Goal: Information Seeking & Learning: Learn about a topic

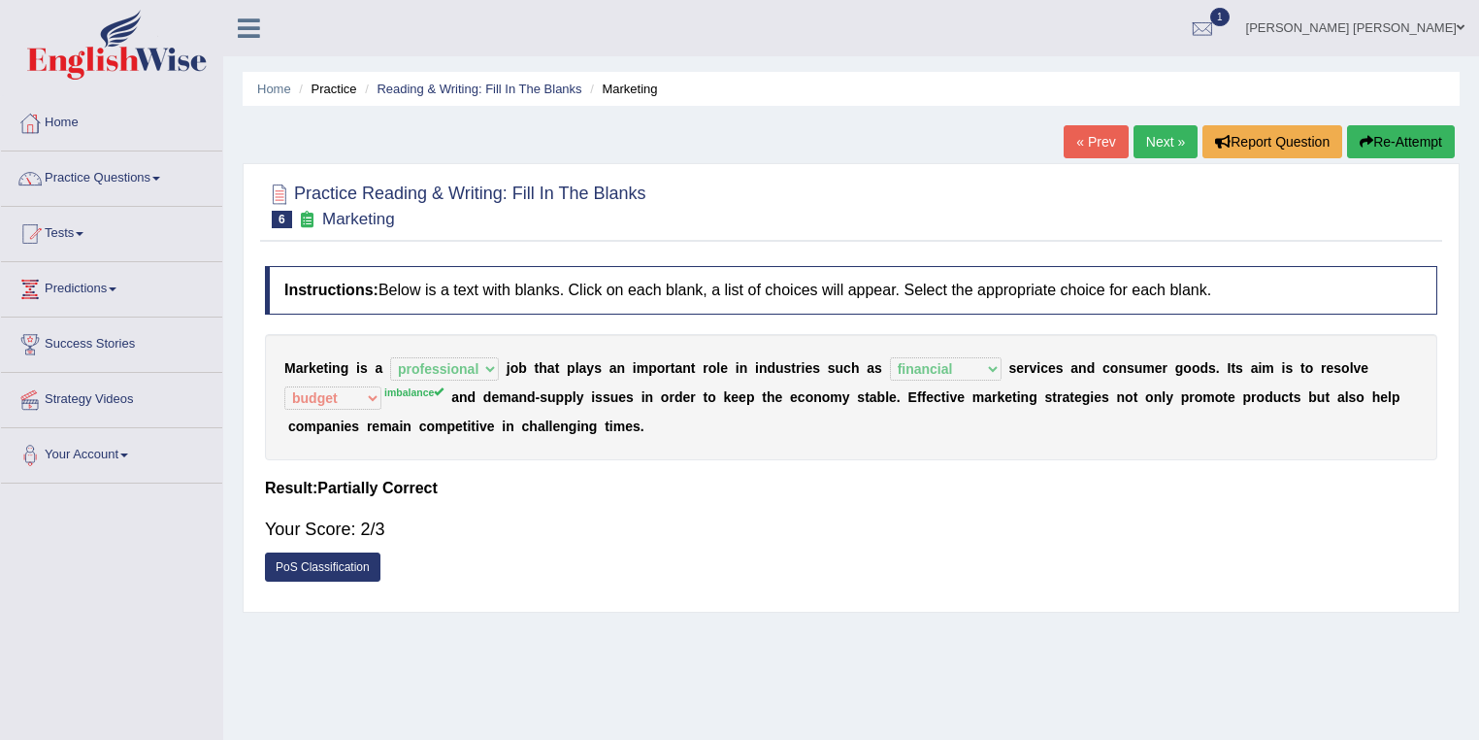
select select "professional"
select select "financial"
select select "budget"
click at [532, 82] on link "Reading & Writing: Fill In The Blanks" at bounding box center [479, 89] width 205 height 15
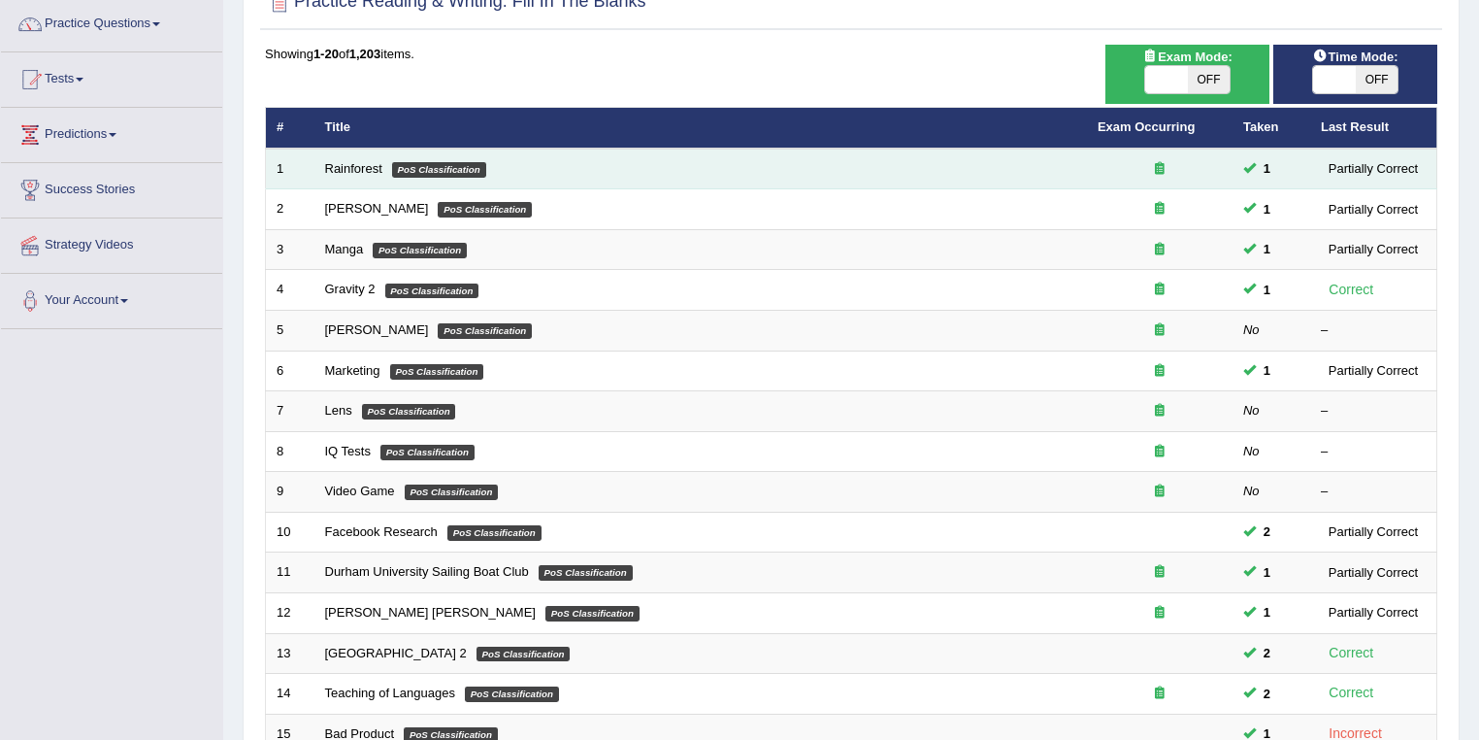
scroll to position [155, 0]
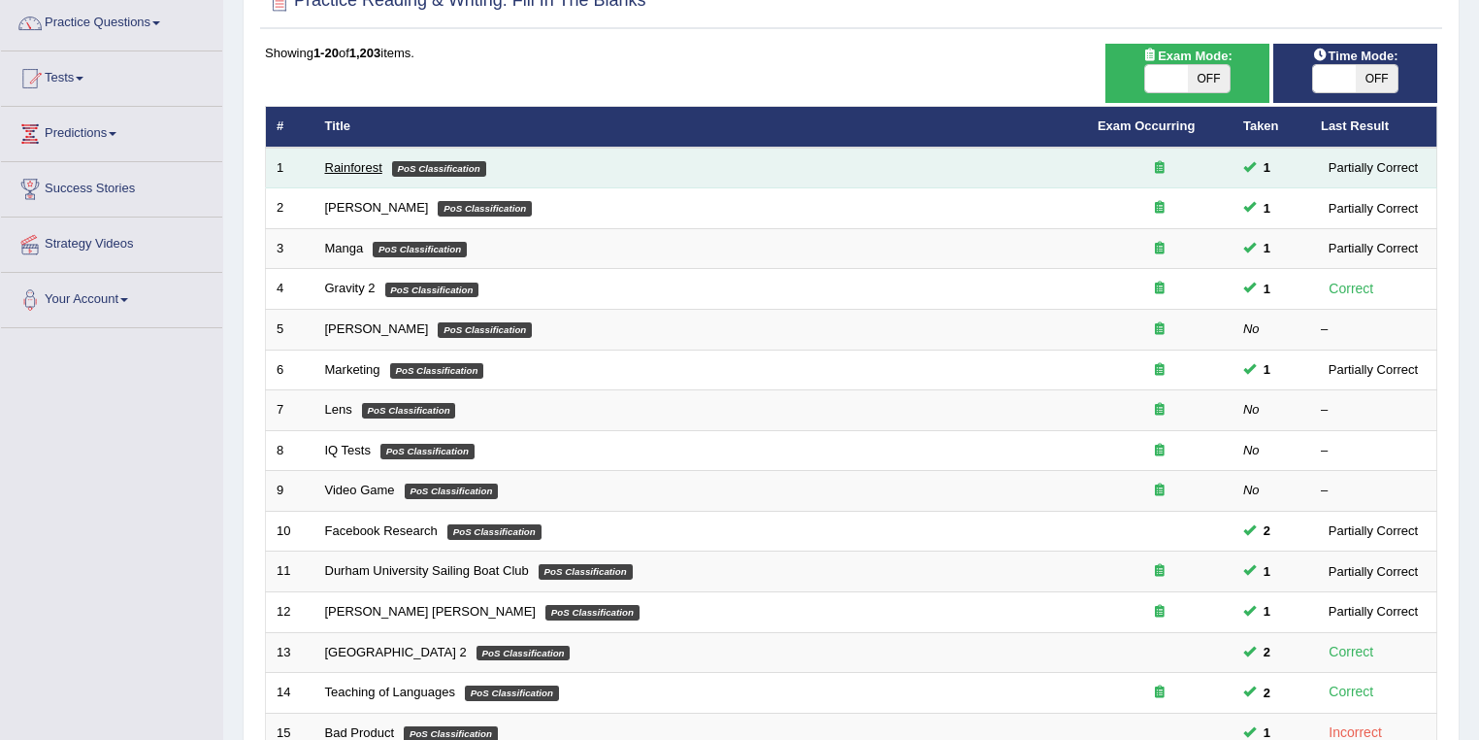
click at [364, 167] on link "Rainforest" at bounding box center [353, 167] width 57 height 15
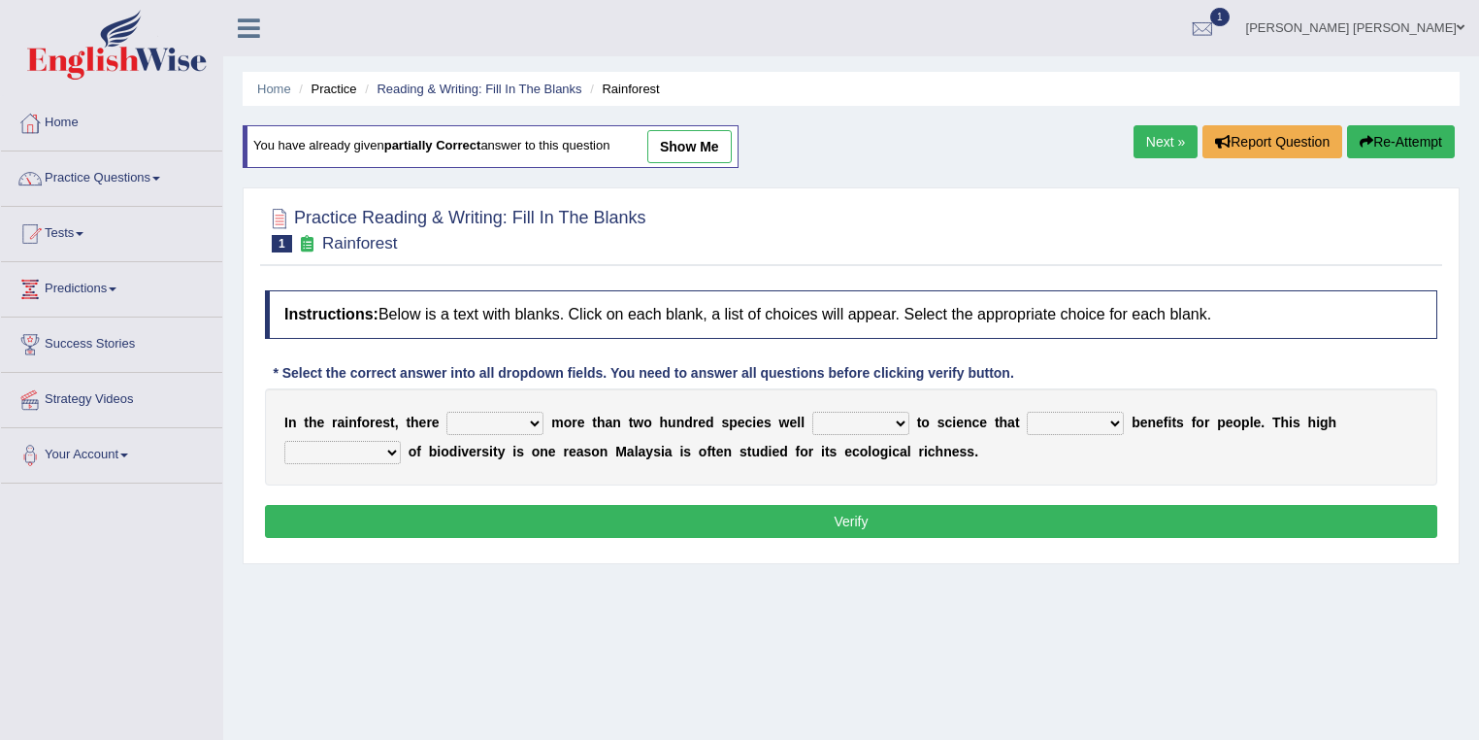
drag, startPoint x: 525, startPoint y: 412, endPoint x: 543, endPoint y: 415, distance: 17.9
click at [531, 412] on select "have can be has is" at bounding box center [494, 423] width 97 height 23
click at [889, 418] on select "knowing known knew know" at bounding box center [860, 423] width 97 height 23
click at [1110, 418] on select "contain contained containing contains" at bounding box center [1075, 423] width 97 height 23
click at [394, 451] on select "condensation conjunction continuity complexity" at bounding box center [342, 452] width 116 height 23
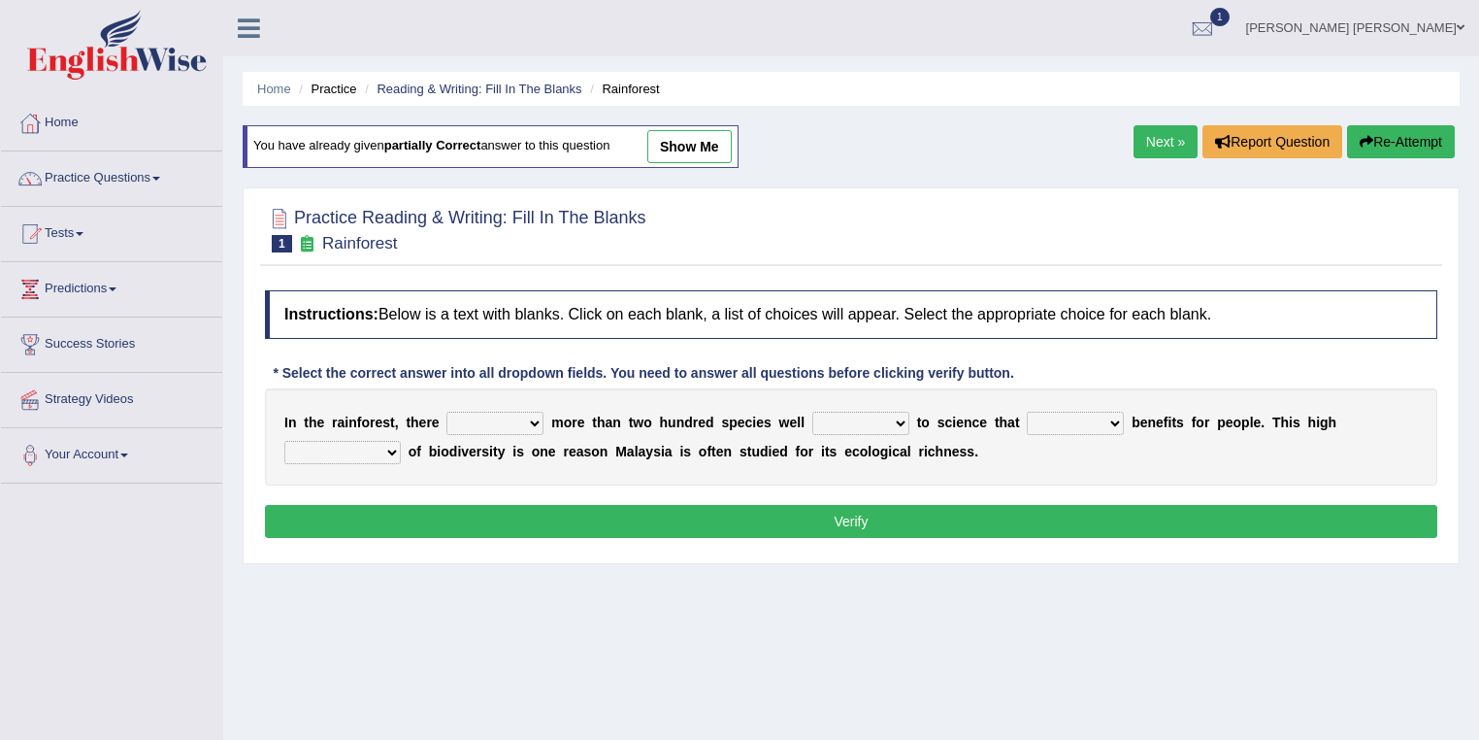
drag, startPoint x: 870, startPoint y: 546, endPoint x: 886, endPoint y: 549, distance: 16.8
click at [871, 546] on div "Instructions: Below is a text with blanks. Click on each blank, a list of choic…" at bounding box center [851, 417] width 1182 height 273
click at [540, 422] on select "have can be has is" at bounding box center [494, 423] width 97 height 23
select select "is"
click at [446, 412] on select "have can be has is" at bounding box center [494, 423] width 97 height 23
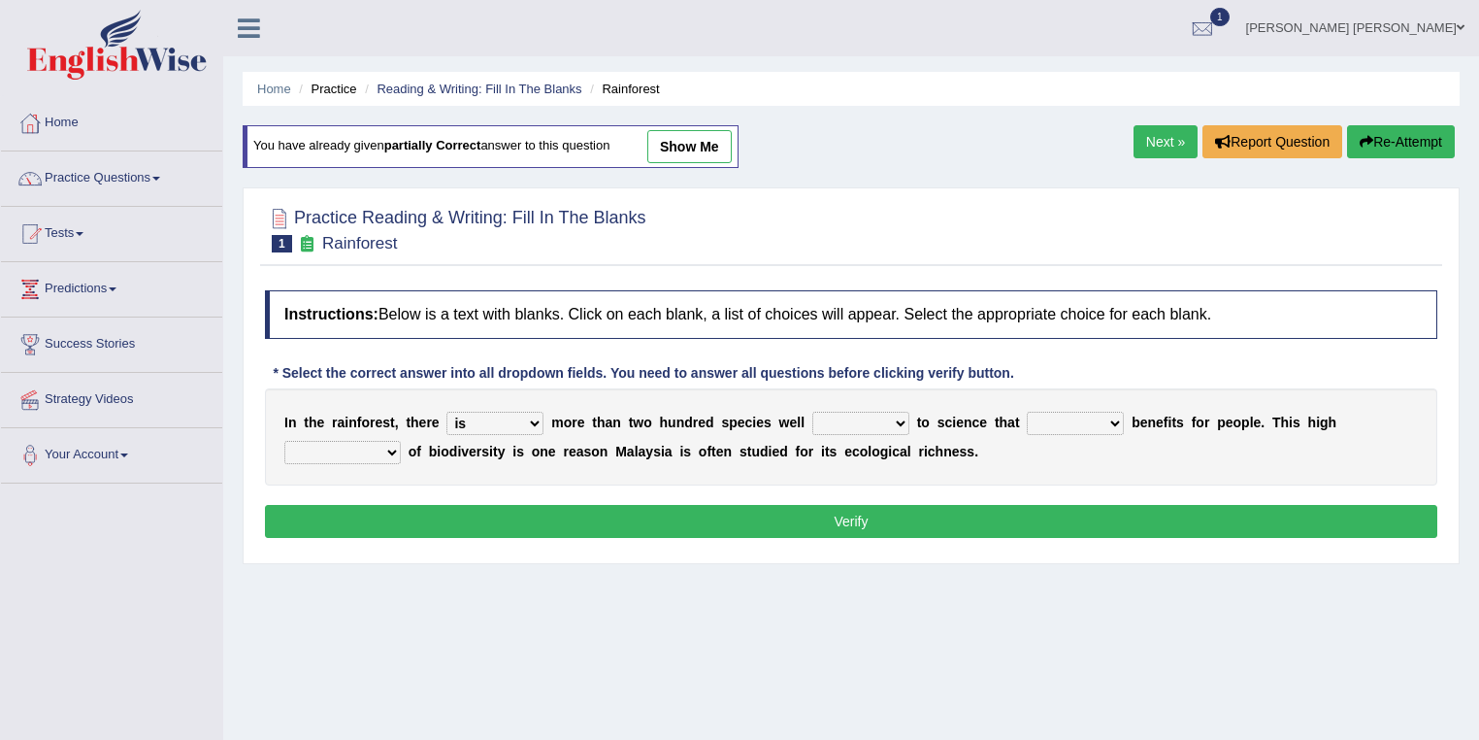
click at [902, 418] on select "knowing known knew know" at bounding box center [860, 423] width 97 height 23
select select "knew"
click at [812, 412] on select "knowing known knew know" at bounding box center [860, 423] width 97 height 23
click at [1120, 426] on select "contain contained containing contains" at bounding box center [1075, 423] width 97 height 23
click at [377, 453] on select "condensation conjunction continuity complexity" at bounding box center [342, 452] width 116 height 23
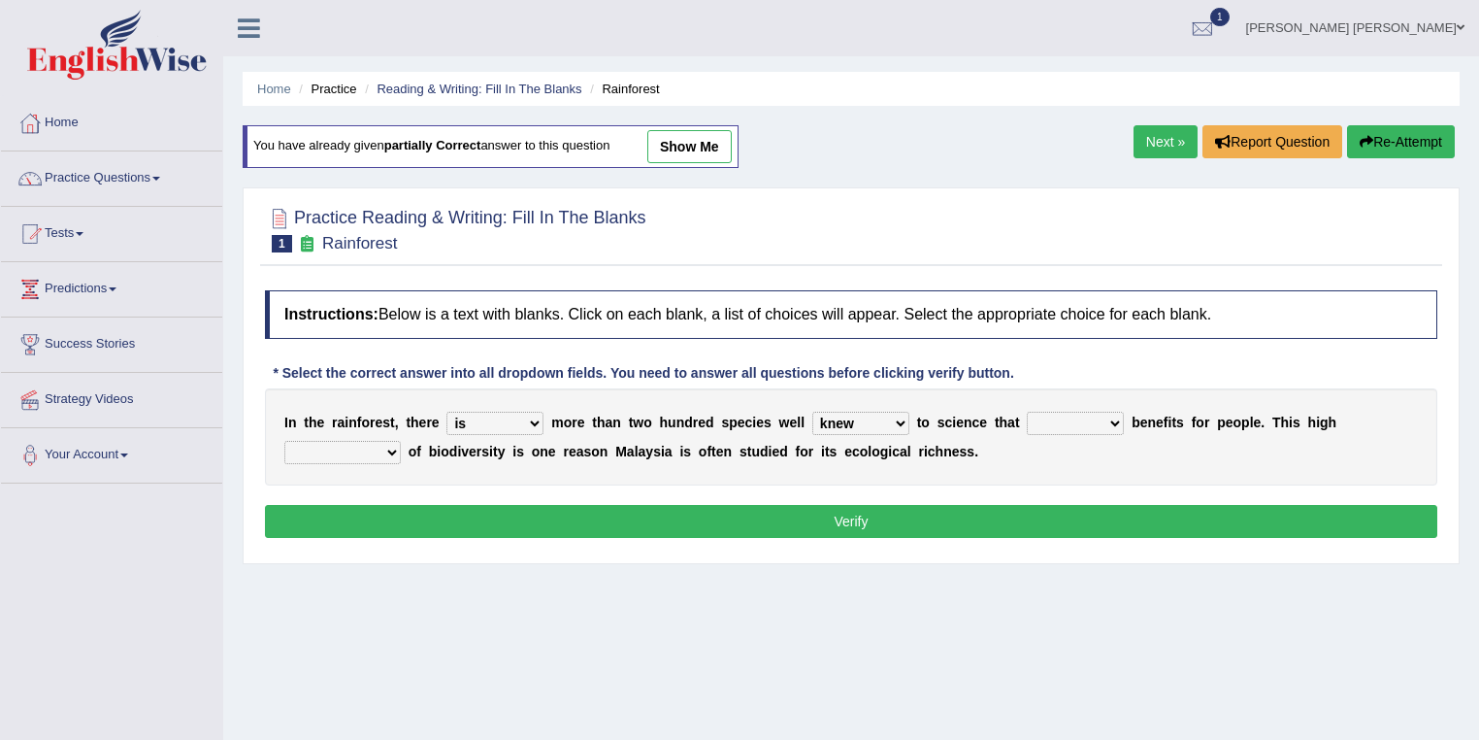
select select "continuity"
click at [284, 441] on select "condensation conjunction continuity complexity" at bounding box center [342, 452] width 116 height 23
click at [1118, 423] on select "contain contained containing contains" at bounding box center [1075, 423] width 97 height 23
select select "contains"
click at [1027, 412] on select "contain contained containing contains" at bounding box center [1075, 423] width 97 height 23
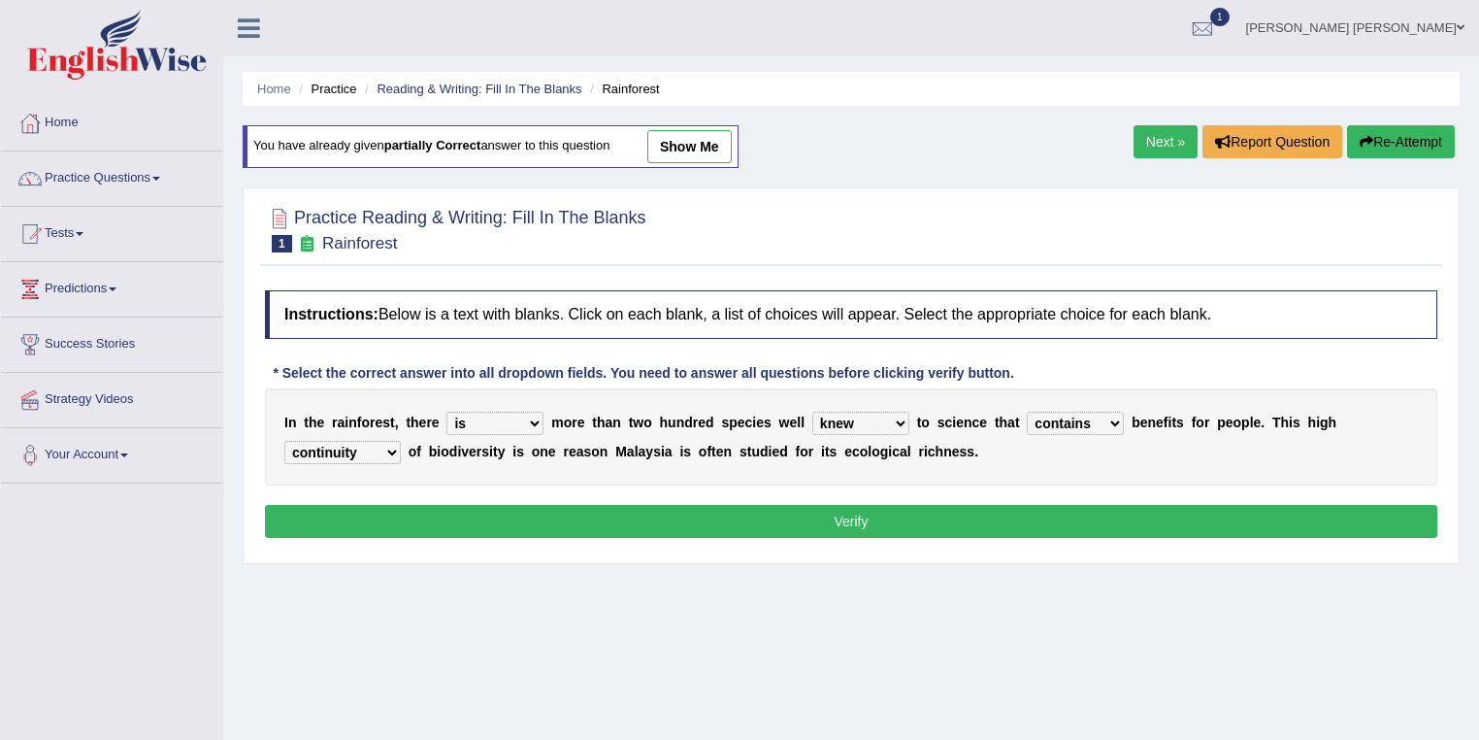
click at [808, 524] on button "Verify" at bounding box center [851, 521] width 1173 height 33
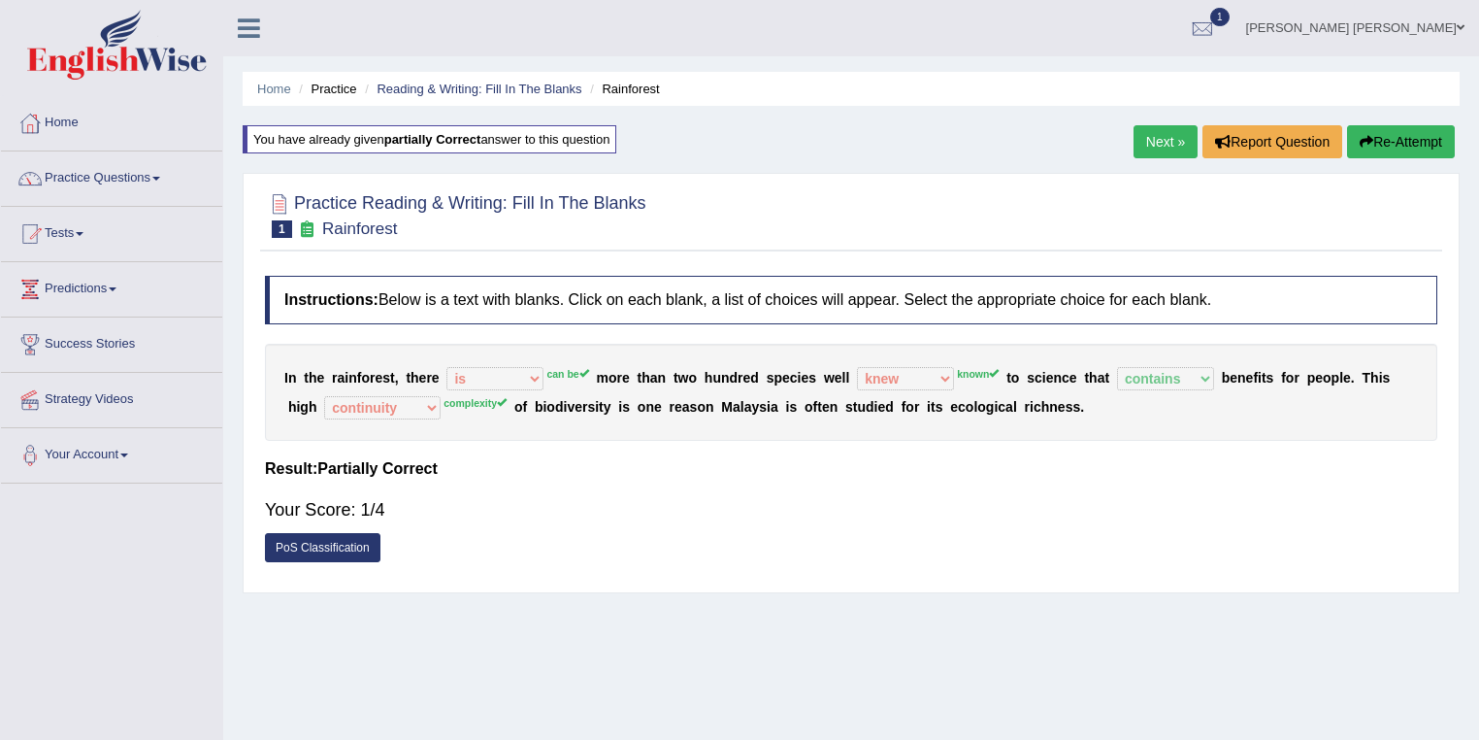
click at [1169, 132] on link "Next »" at bounding box center [1166, 141] width 64 height 33
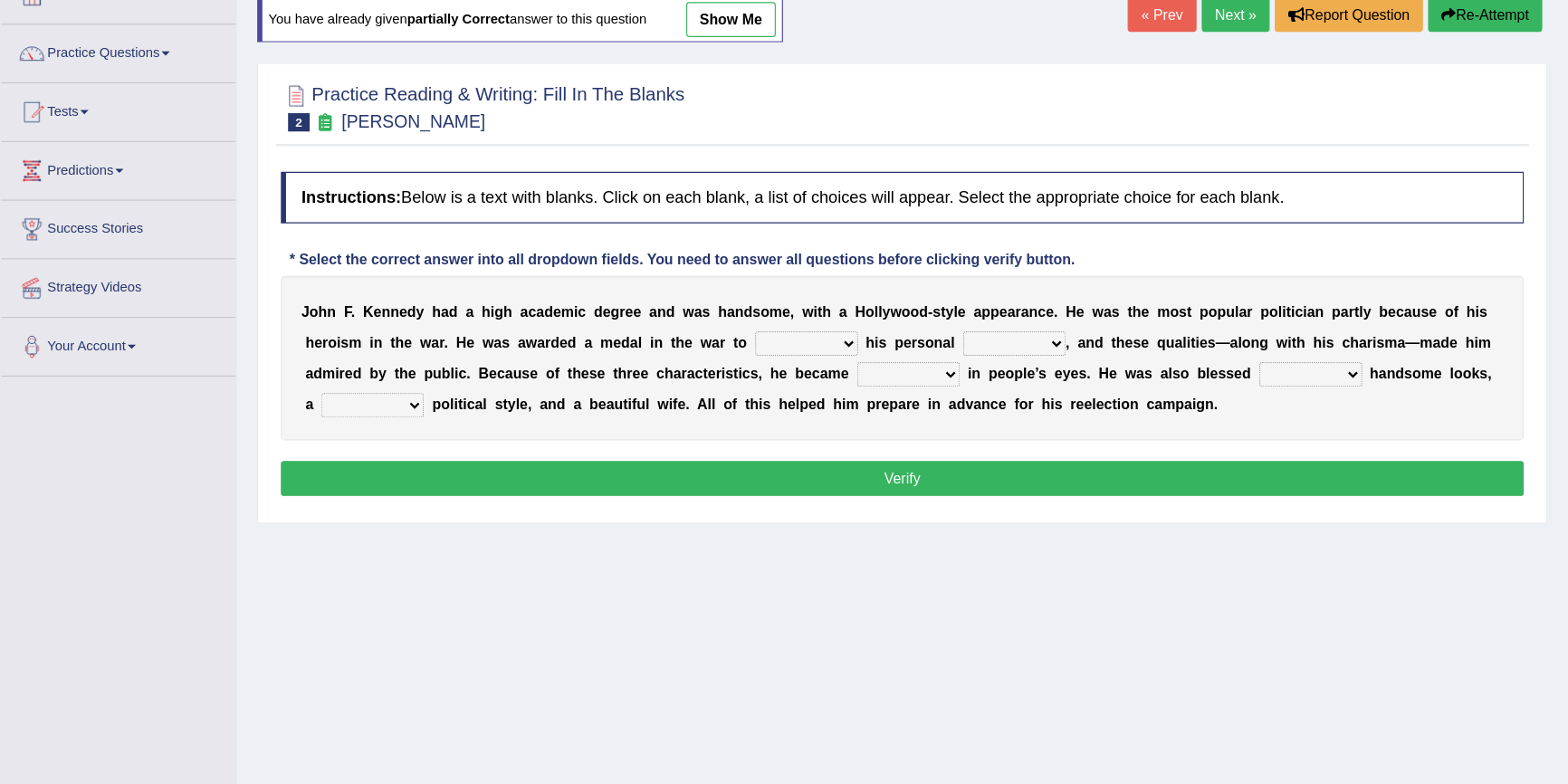
scroll to position [144, 0]
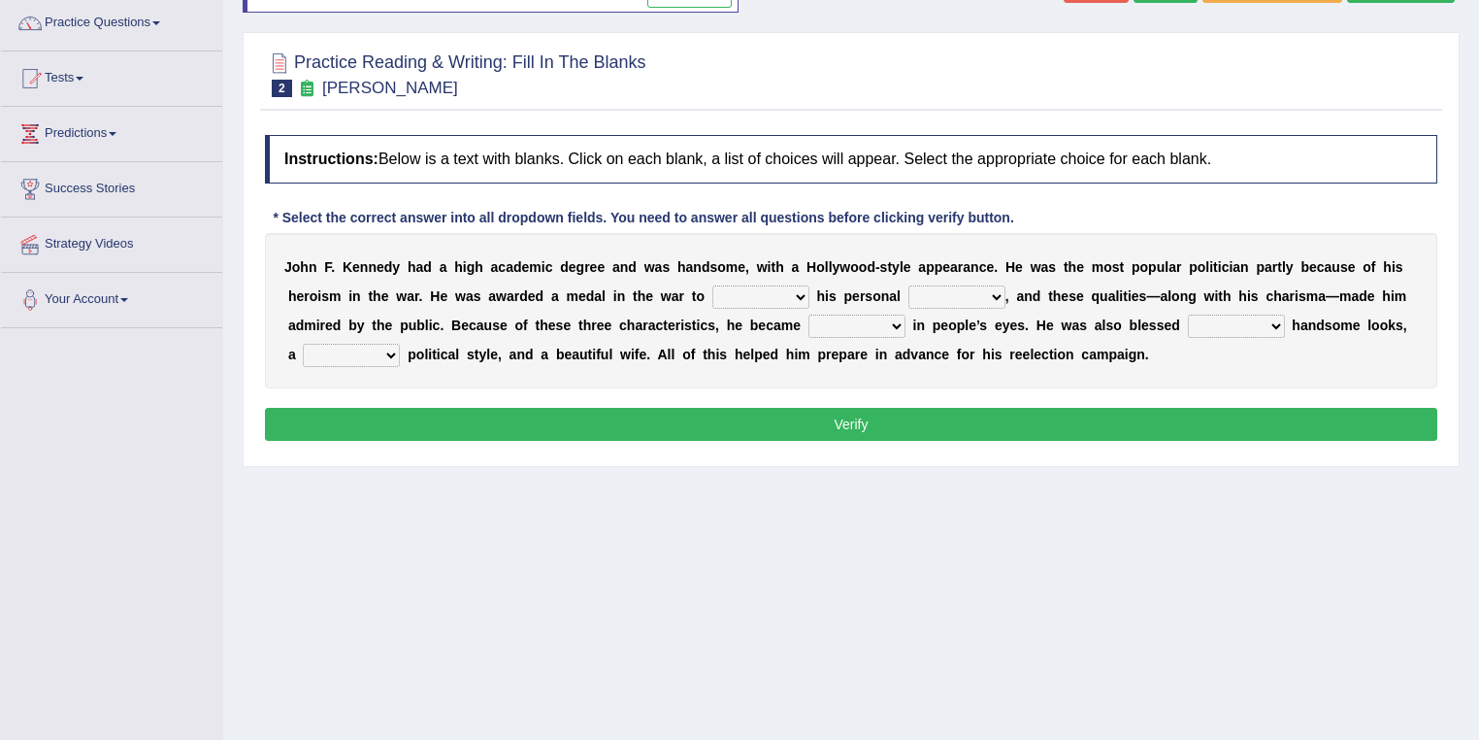
click at [800, 295] on select "prove show evidence upthrow" at bounding box center [760, 296] width 97 height 23
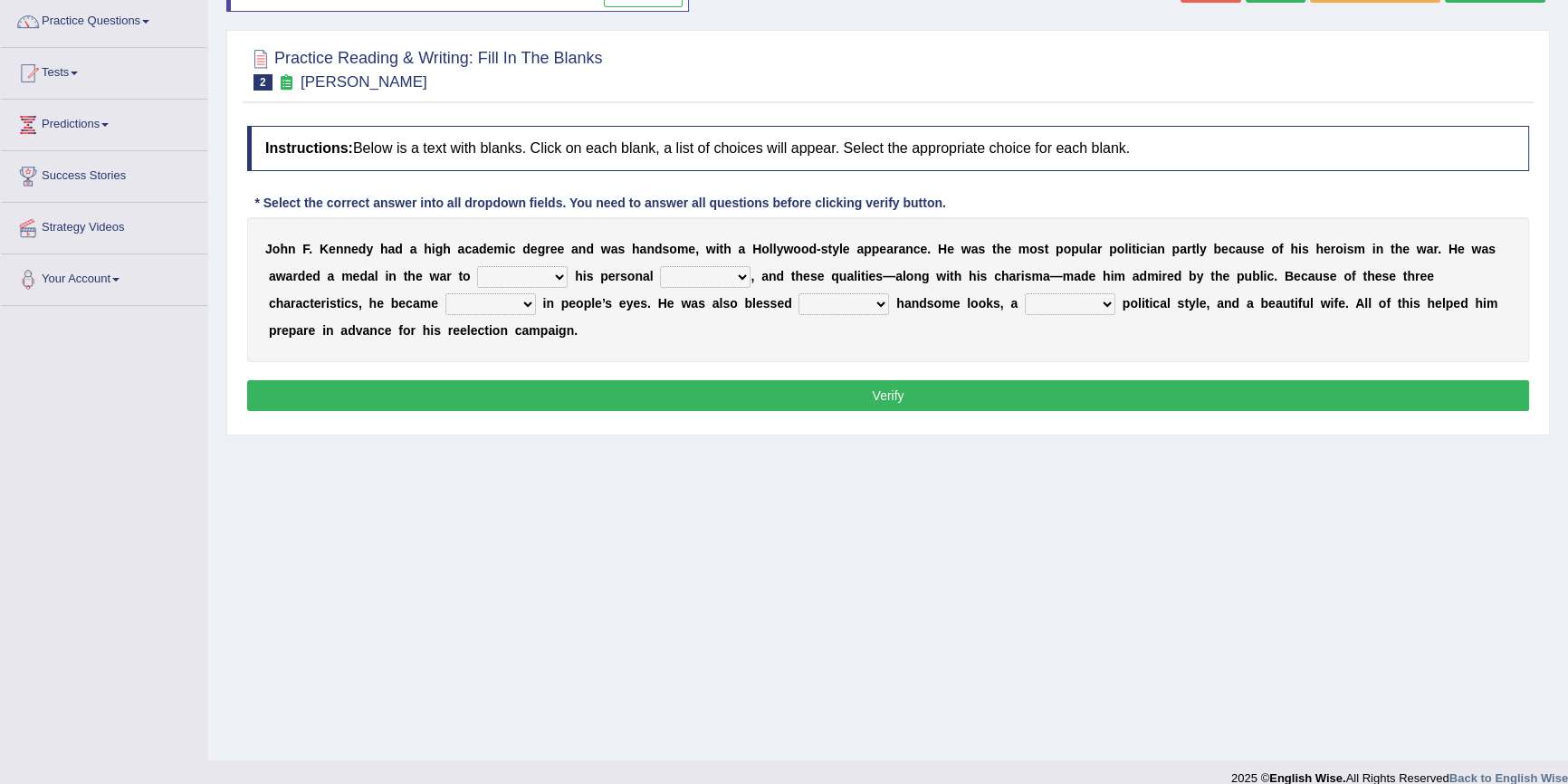
drag, startPoint x: 37, startPoint y: 607, endPoint x: 43, endPoint y: 690, distance: 83.2
click at [553, 275] on select "prove show evidence upthrow" at bounding box center [522, 276] width 90 height 21
select select "show"
click at [478, 266] on select "prove show evidence upthrow" at bounding box center [522, 276] width 90 height 21
click at [734, 280] on select "passion courage charm liking" at bounding box center [705, 276] width 90 height 21
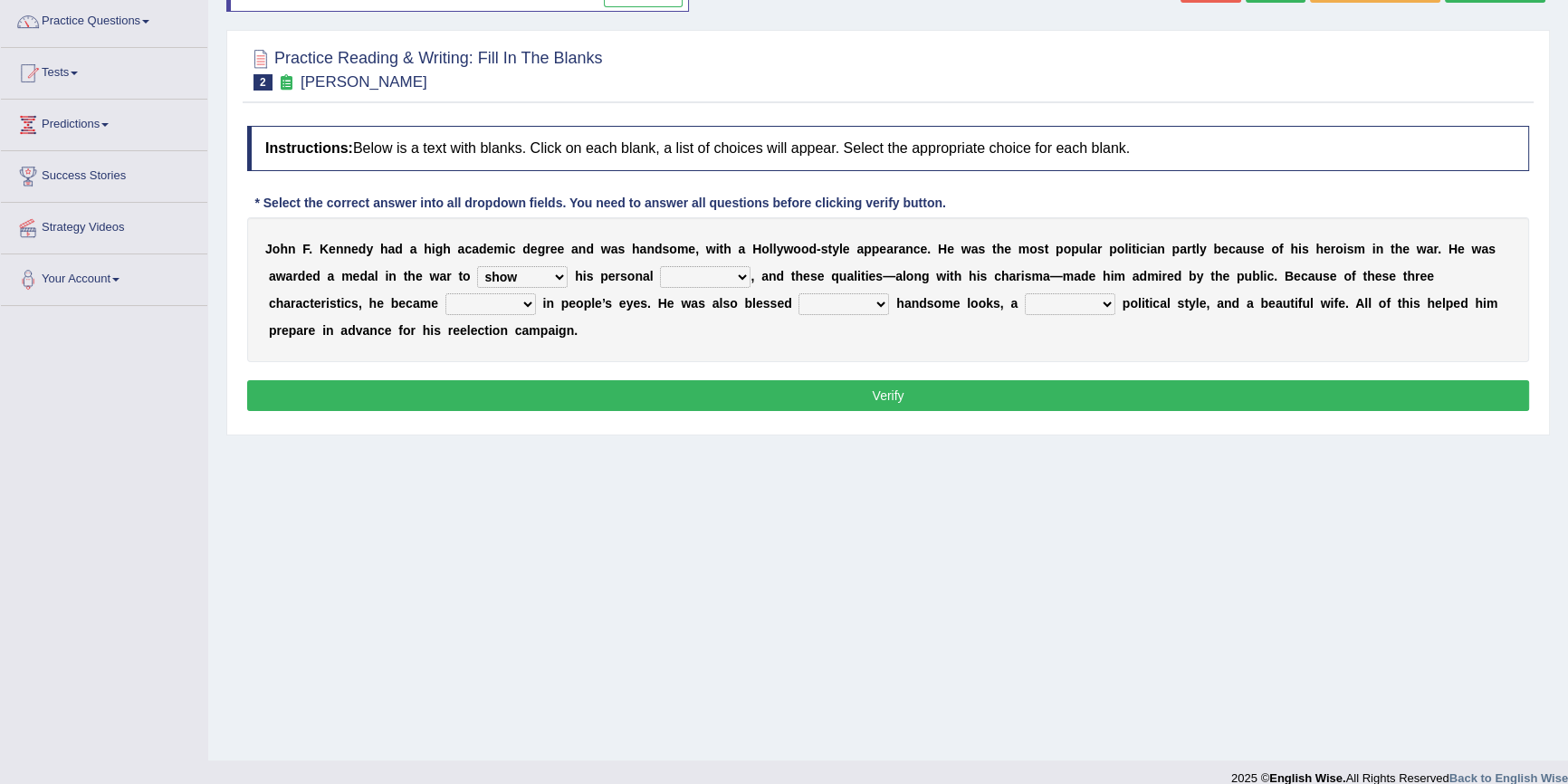
select select "courage"
click at [660, 266] on select "passion courage charm liking" at bounding box center [705, 276] width 90 height 21
click at [531, 308] on select "iconic ironic identical impotent" at bounding box center [491, 303] width 90 height 21
select select "iconic"
click at [446, 293] on select "iconic ironic identical impotent" at bounding box center [491, 303] width 90 height 21
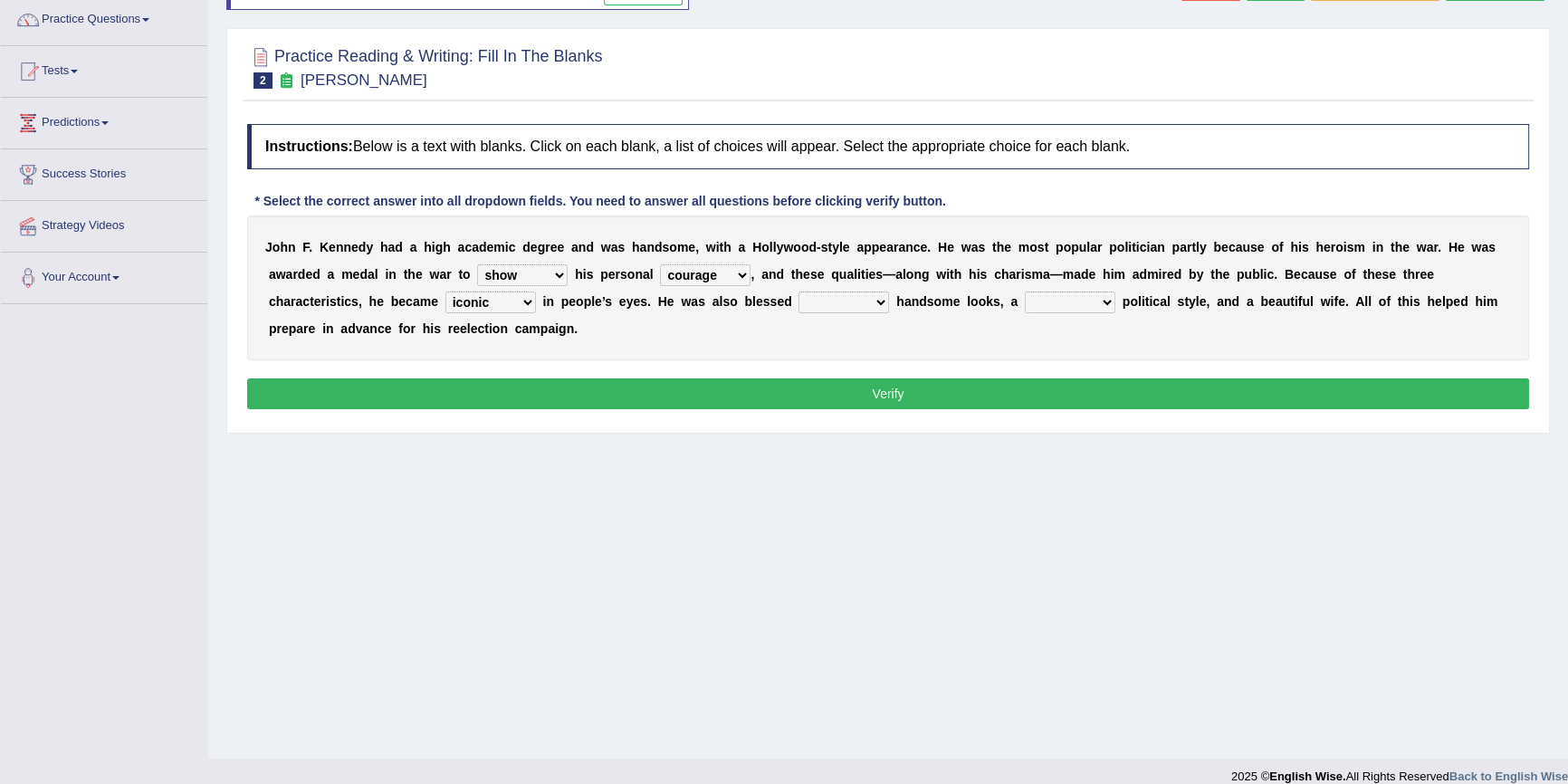
scroll to position [166, 0]
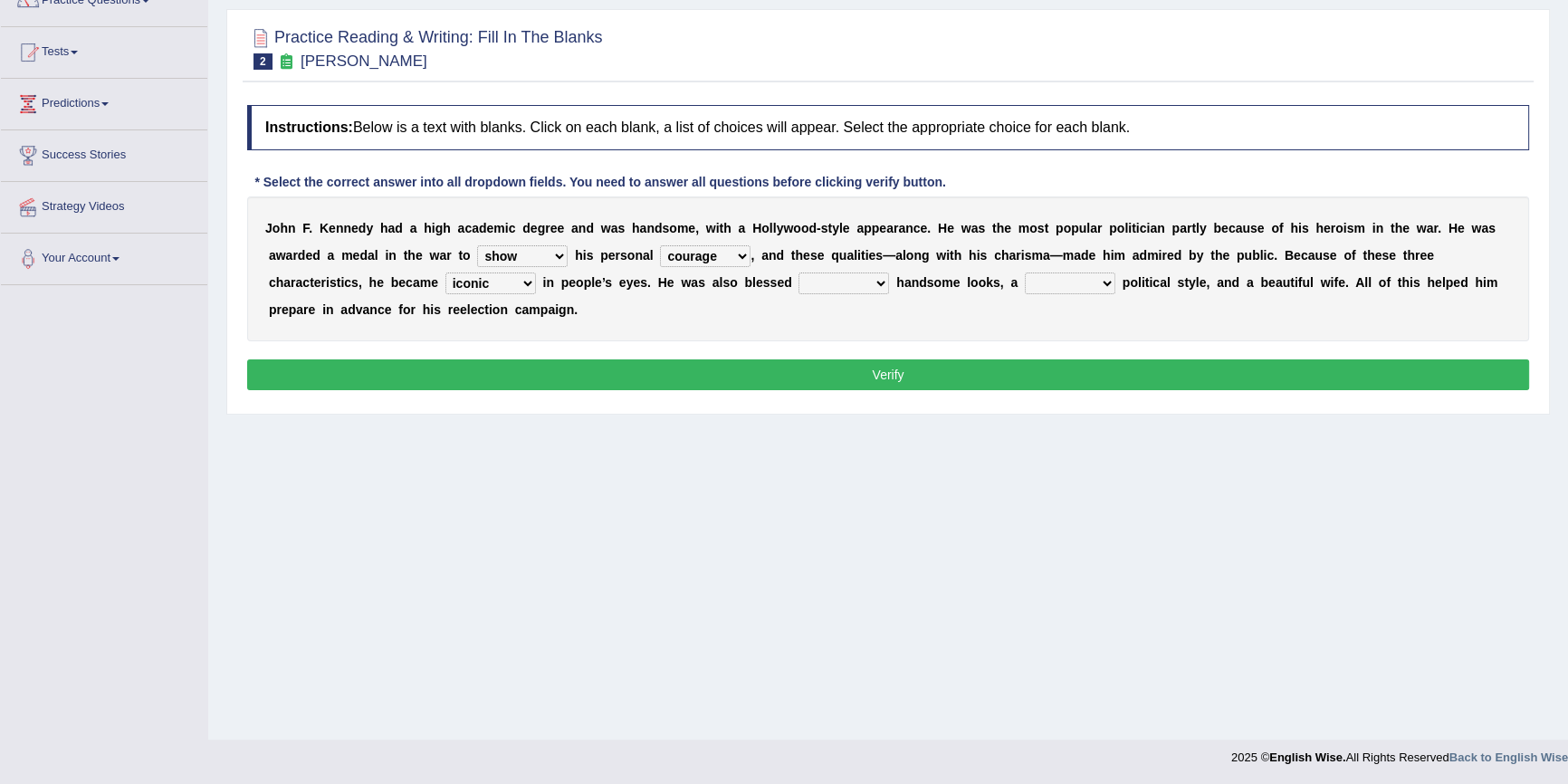
click at [841, 288] on select "with in upon to" at bounding box center [843, 282] width 90 height 21
select select "with"
click at [798, 272] on select "with in upon to" at bounding box center [843, 282] width 90 height 21
click at [832, 280] on select "with in upon to" at bounding box center [843, 282] width 90 height 21
click at [911, 295] on div "J o h n F . K e n n e d y h a d a h i g h a c a d e m i c d e g r e e a n d w a…" at bounding box center [888, 268] width 1282 height 144
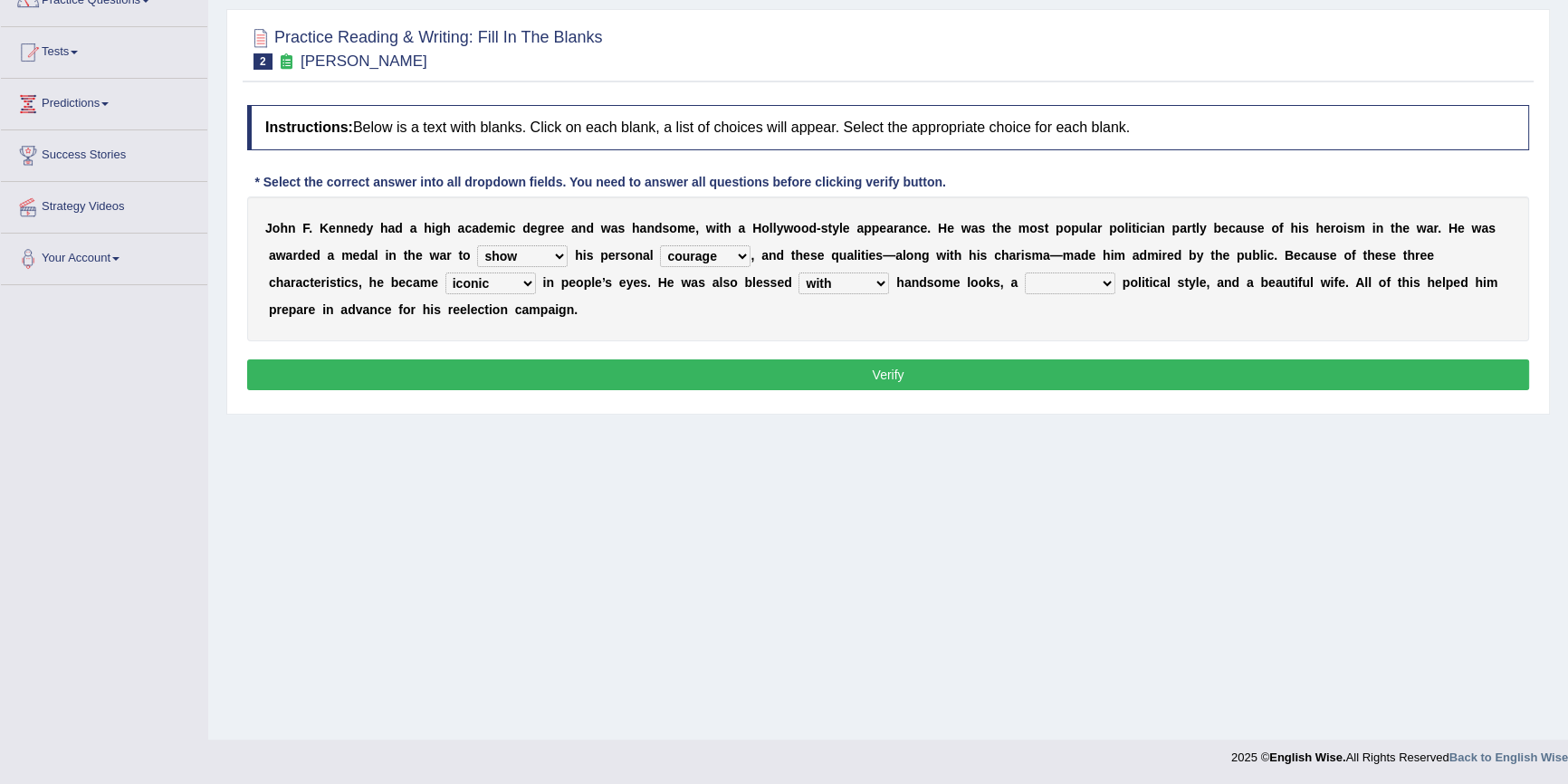
click at [1104, 287] on select "mending mends mended mend" at bounding box center [1070, 282] width 90 height 21
click at [1091, 280] on select "mending mends mended mend" at bounding box center [1070, 282] width 90 height 21
select select "mending"
click at [1025, 272] on select "mending mends mended mend" at bounding box center [1070, 282] width 90 height 21
click at [1089, 371] on button "Verify" at bounding box center [888, 374] width 1282 height 31
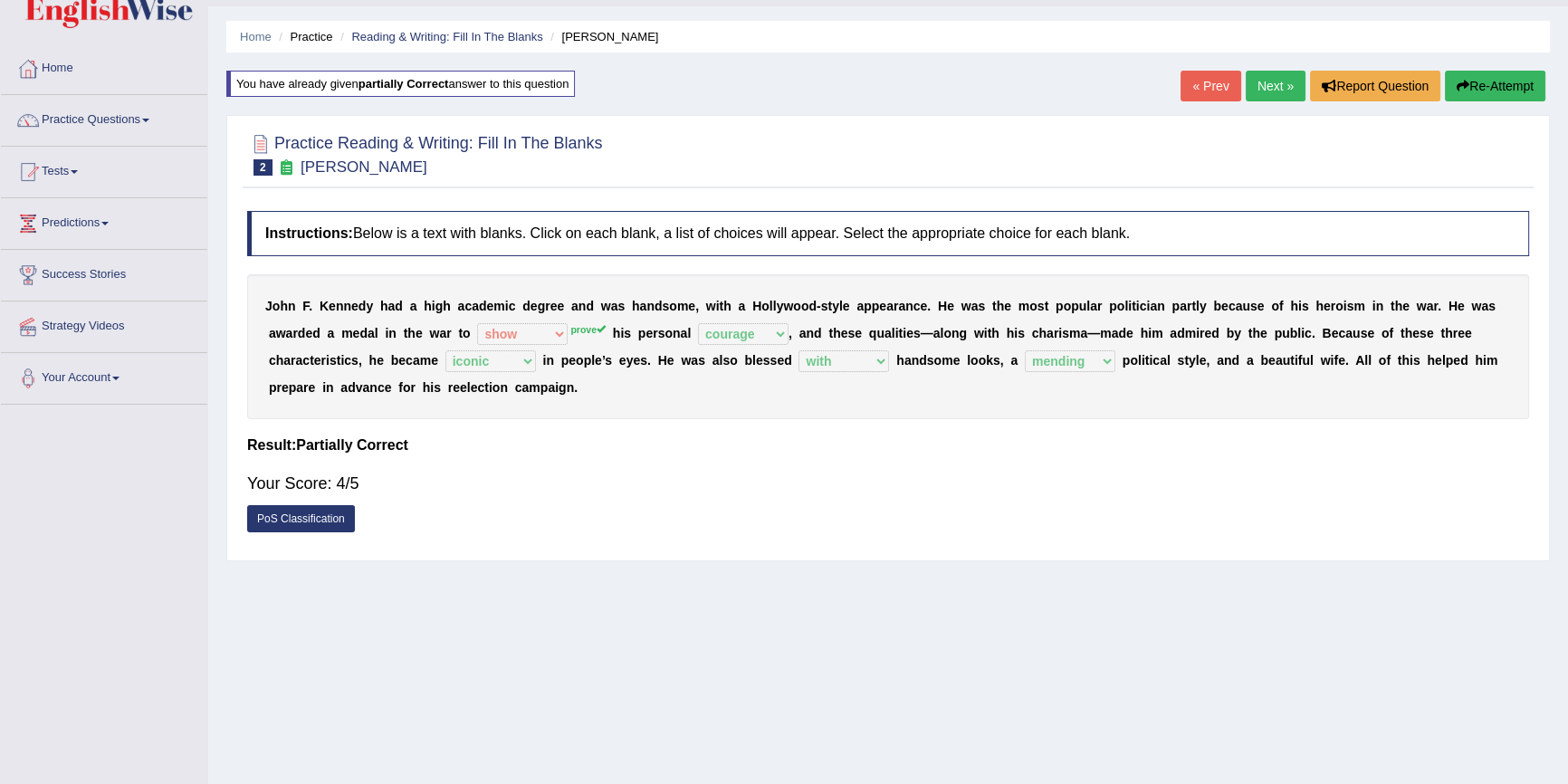
scroll to position [83, 0]
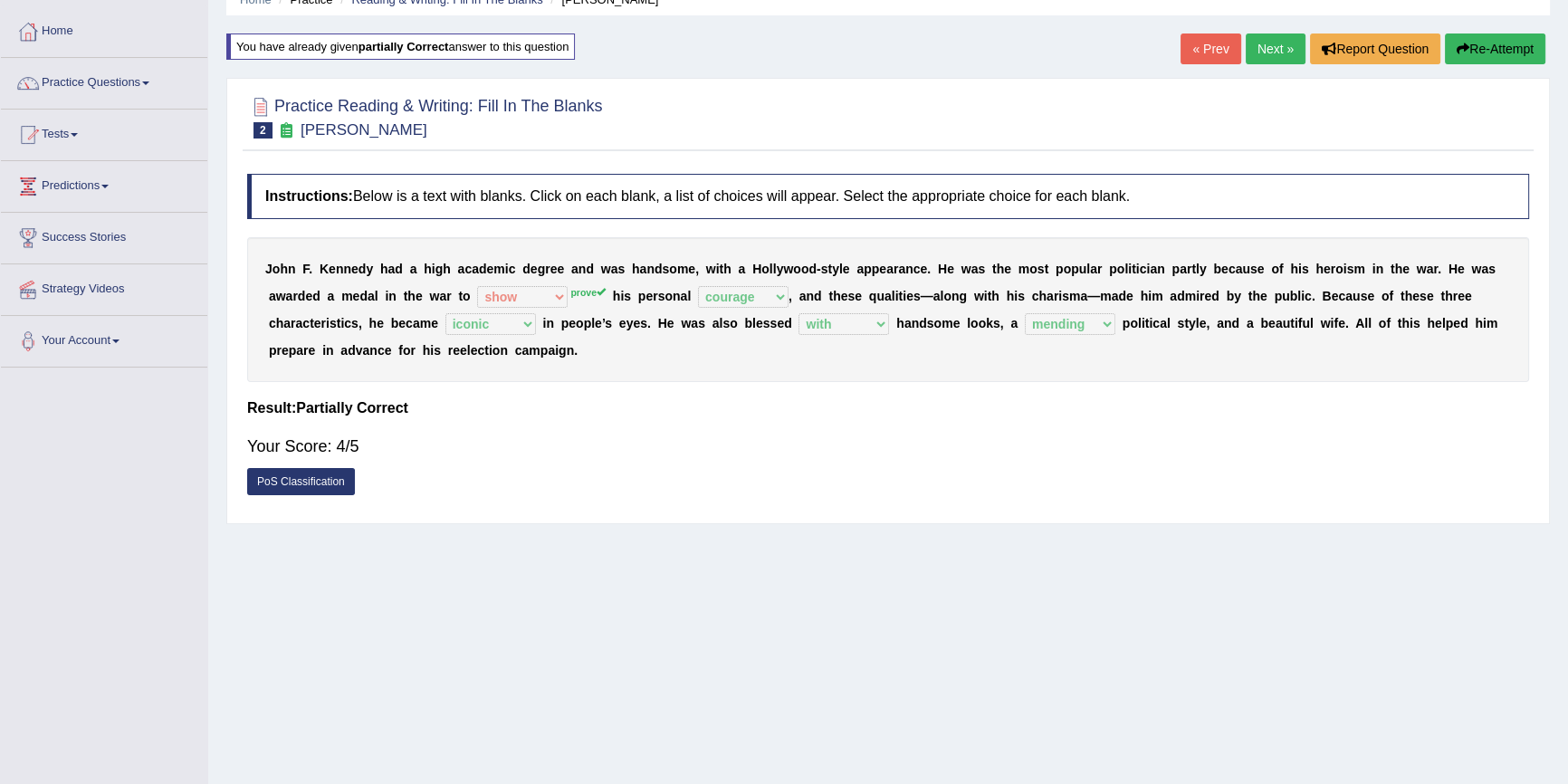
click at [1263, 45] on link "Next »" at bounding box center [1276, 48] width 60 height 31
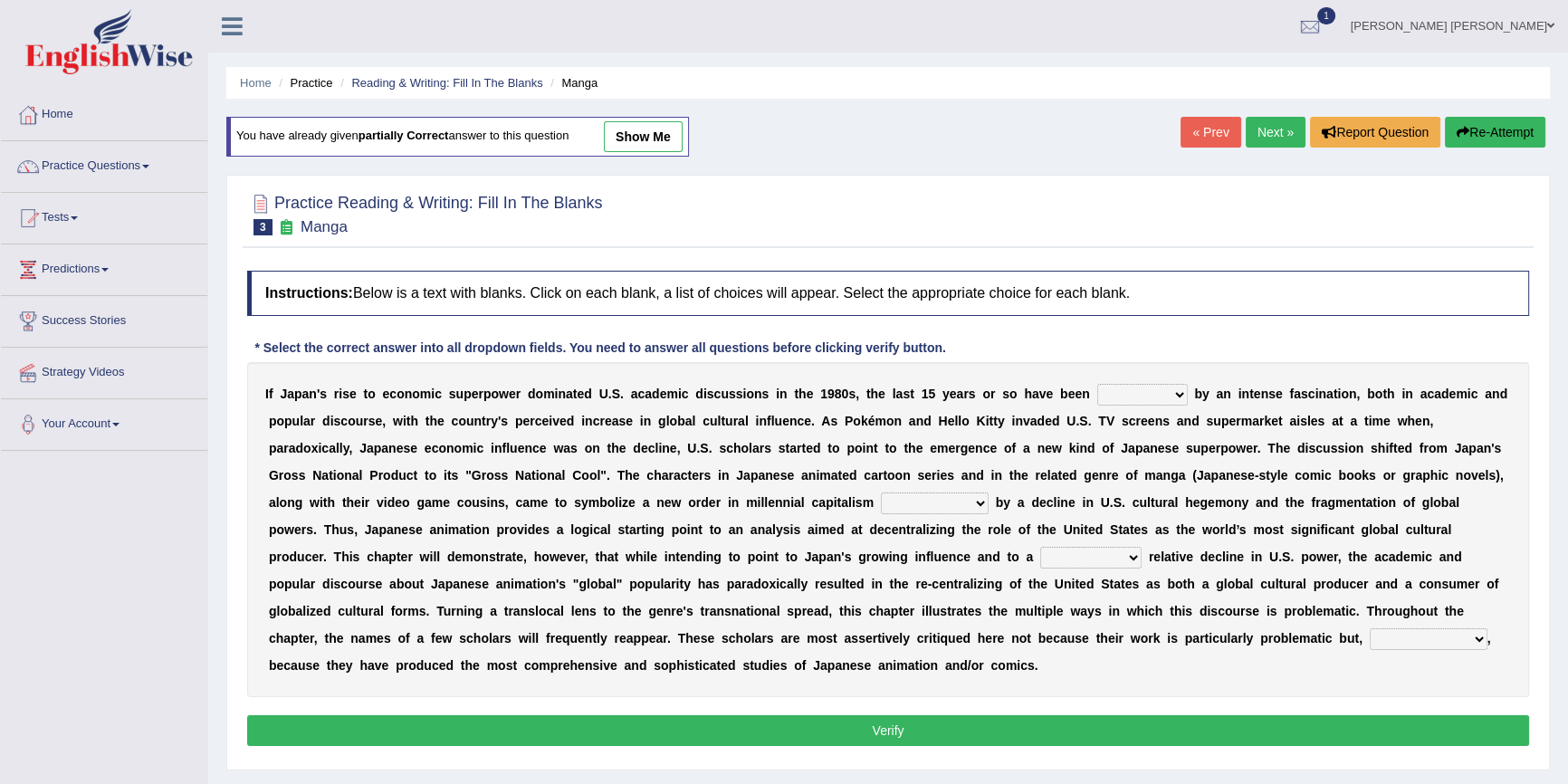
click at [1280, 127] on link "Next »" at bounding box center [1276, 131] width 60 height 31
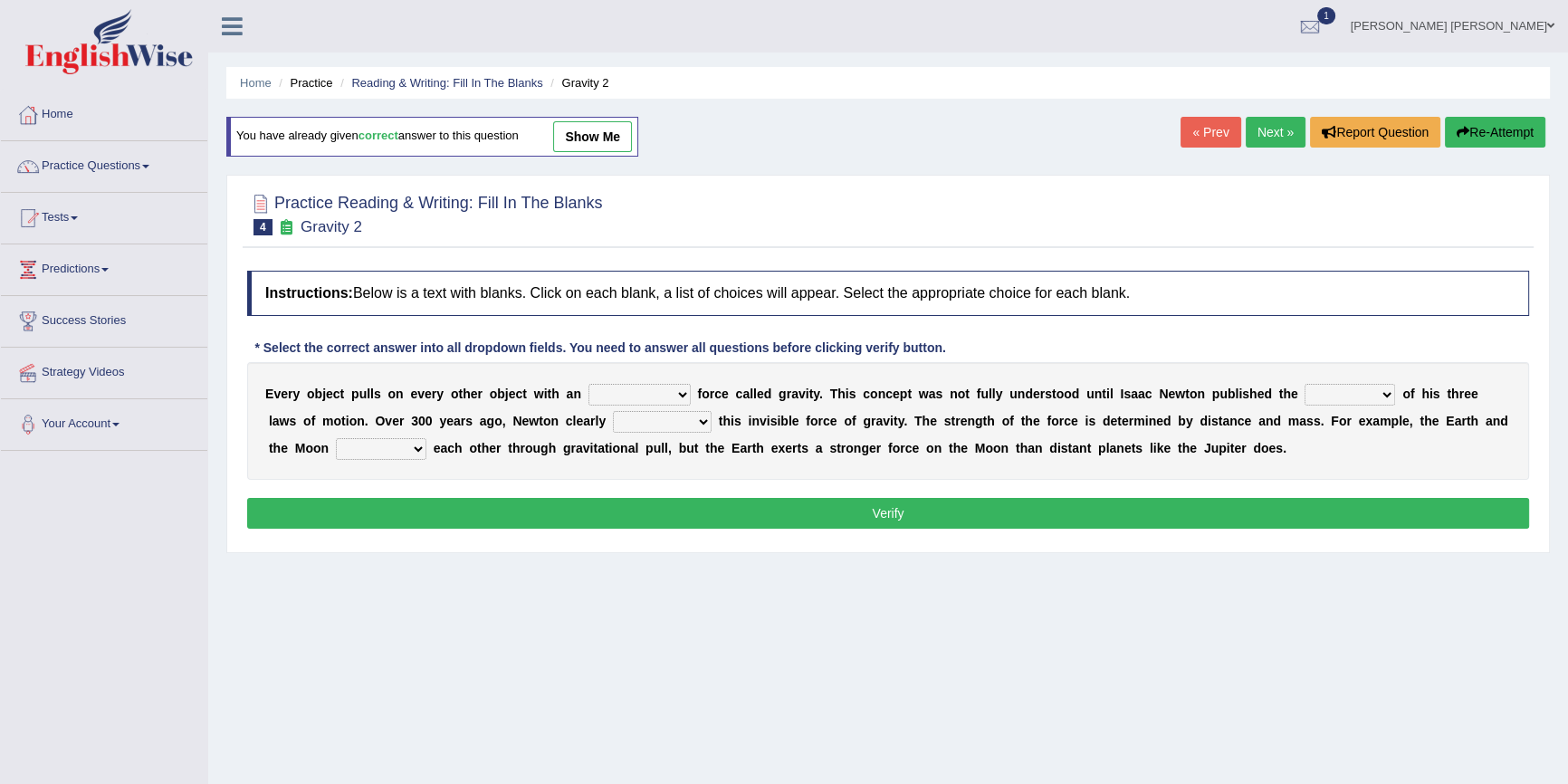
click at [675, 393] on select "invisible unknown unbelievable inconsistent" at bounding box center [640, 394] width 103 height 21
select select "invisible"
click at [589, 384] on select "invisible unknown unbelievable inconsistent" at bounding box center [640, 394] width 103 height 21
click at [1387, 395] on select "concept theory method argument" at bounding box center [1350, 394] width 90 height 21
select select "theory"
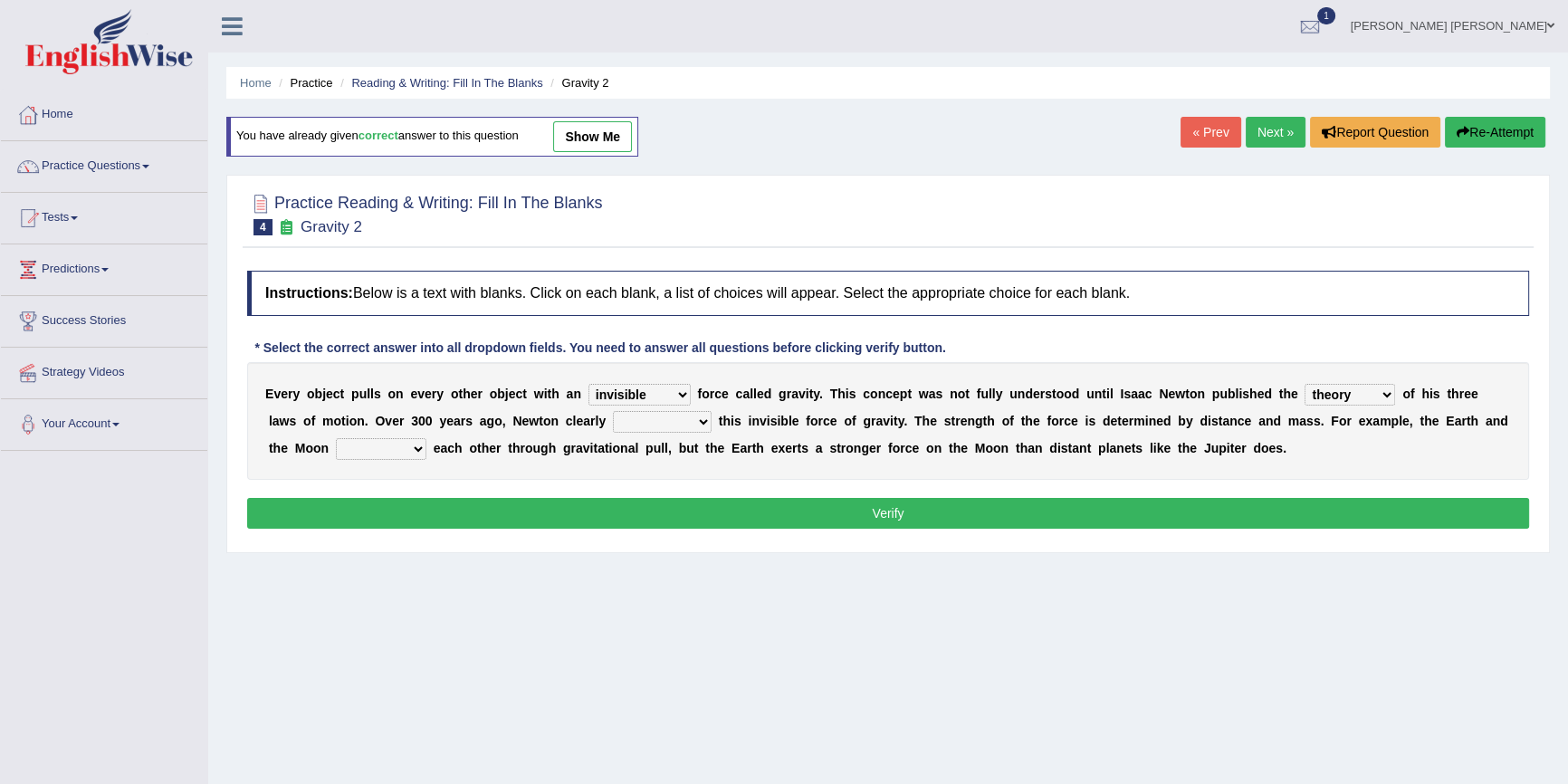
click at [1305, 384] on select "concept theory method argument" at bounding box center [1350, 394] width 90 height 21
click at [704, 420] on select "explained undermined overturned realized" at bounding box center [662, 421] width 99 height 21
select select "explained"
click at [613, 411] on select "explained undermined overturned realized" at bounding box center [662, 421] width 99 height 21
click at [422, 447] on select "affect spin evade span" at bounding box center [381, 448] width 90 height 21
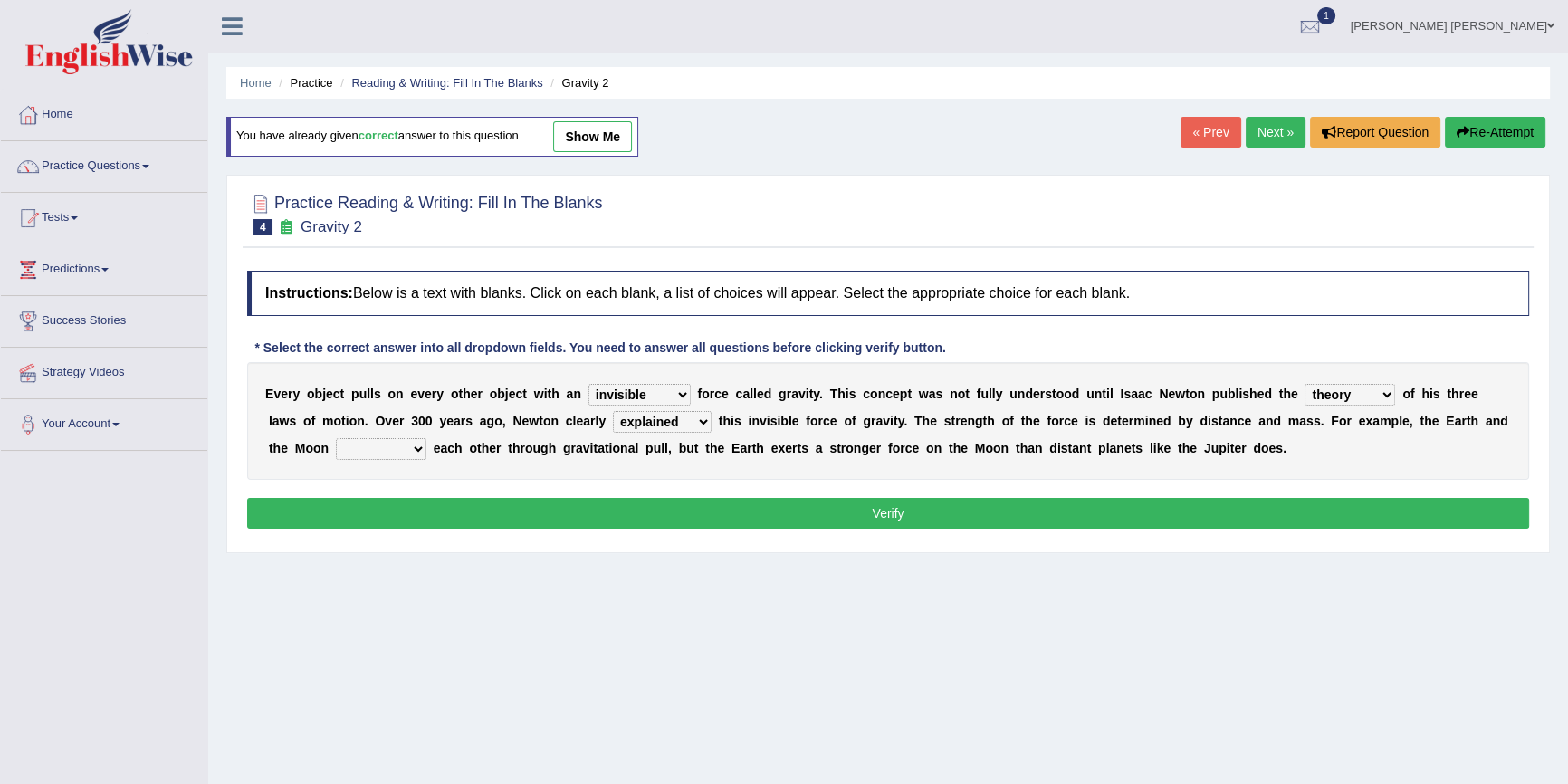
select select "affect"
click at [336, 438] on select "affect spin evade span" at bounding box center [381, 448] width 90 height 21
click at [904, 518] on button "Verify" at bounding box center [888, 513] width 1282 height 31
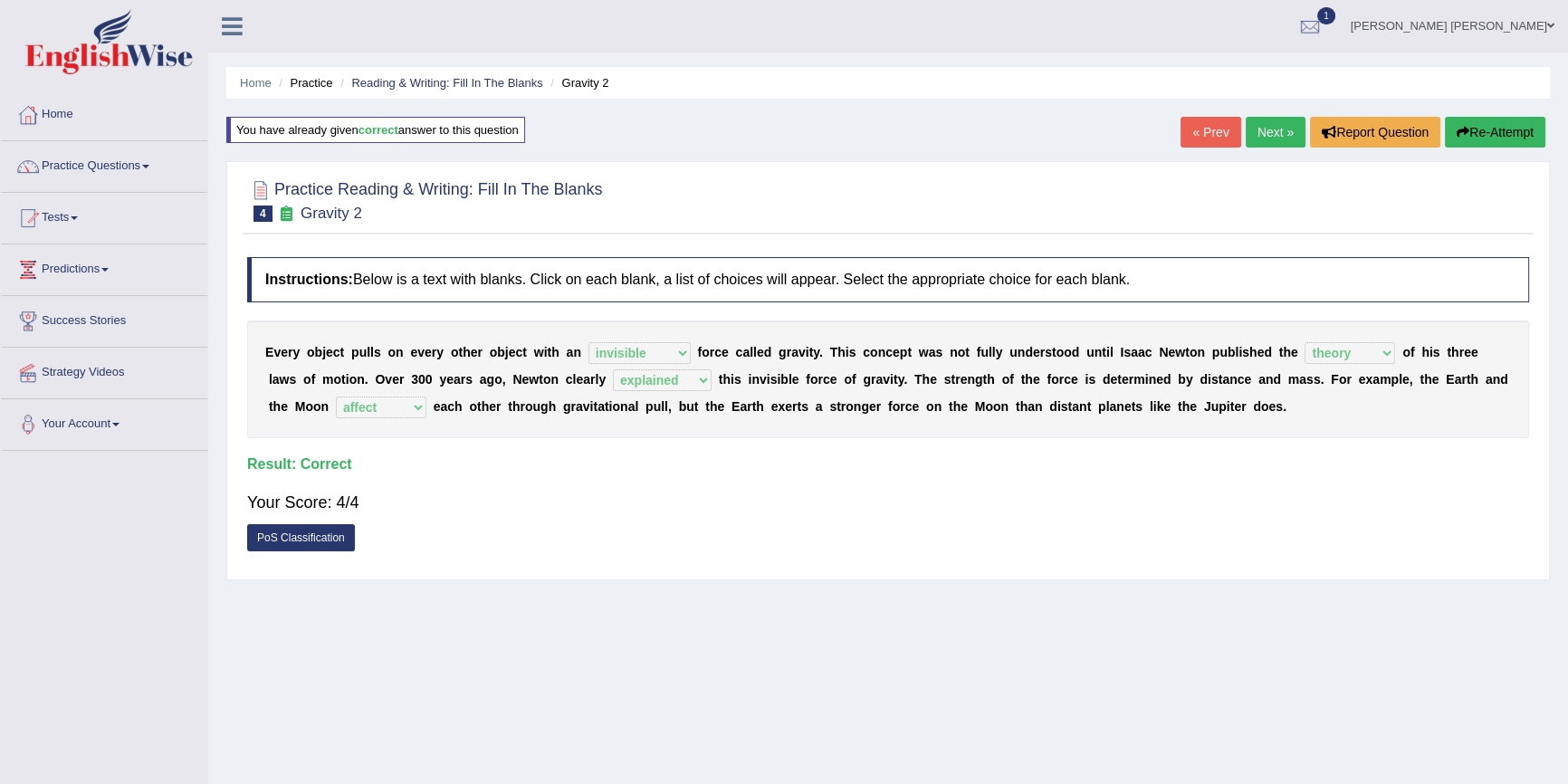
click at [1263, 130] on link "Next »" at bounding box center [1276, 131] width 60 height 31
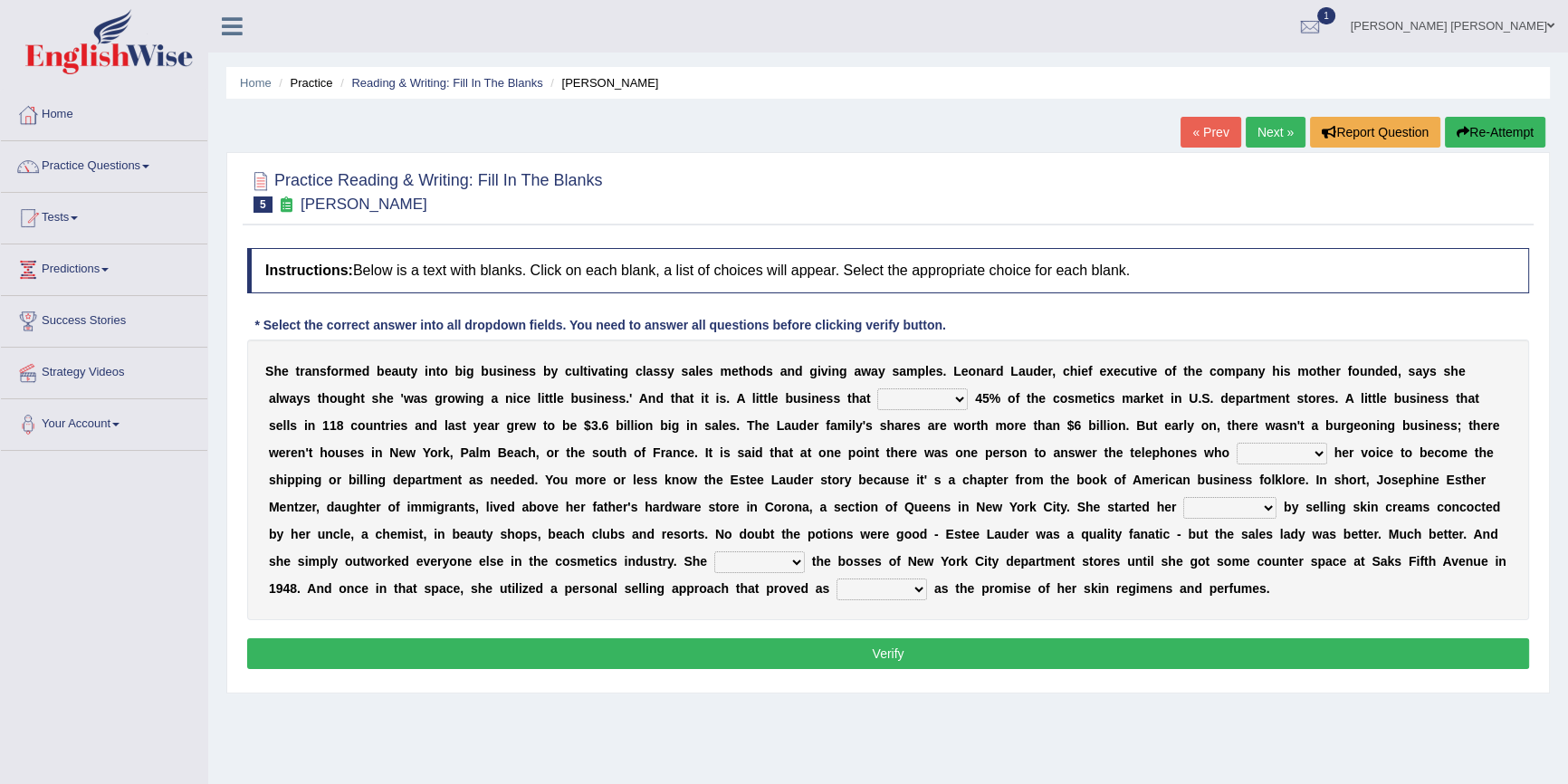
click at [1265, 131] on link "Next »" at bounding box center [1276, 131] width 60 height 31
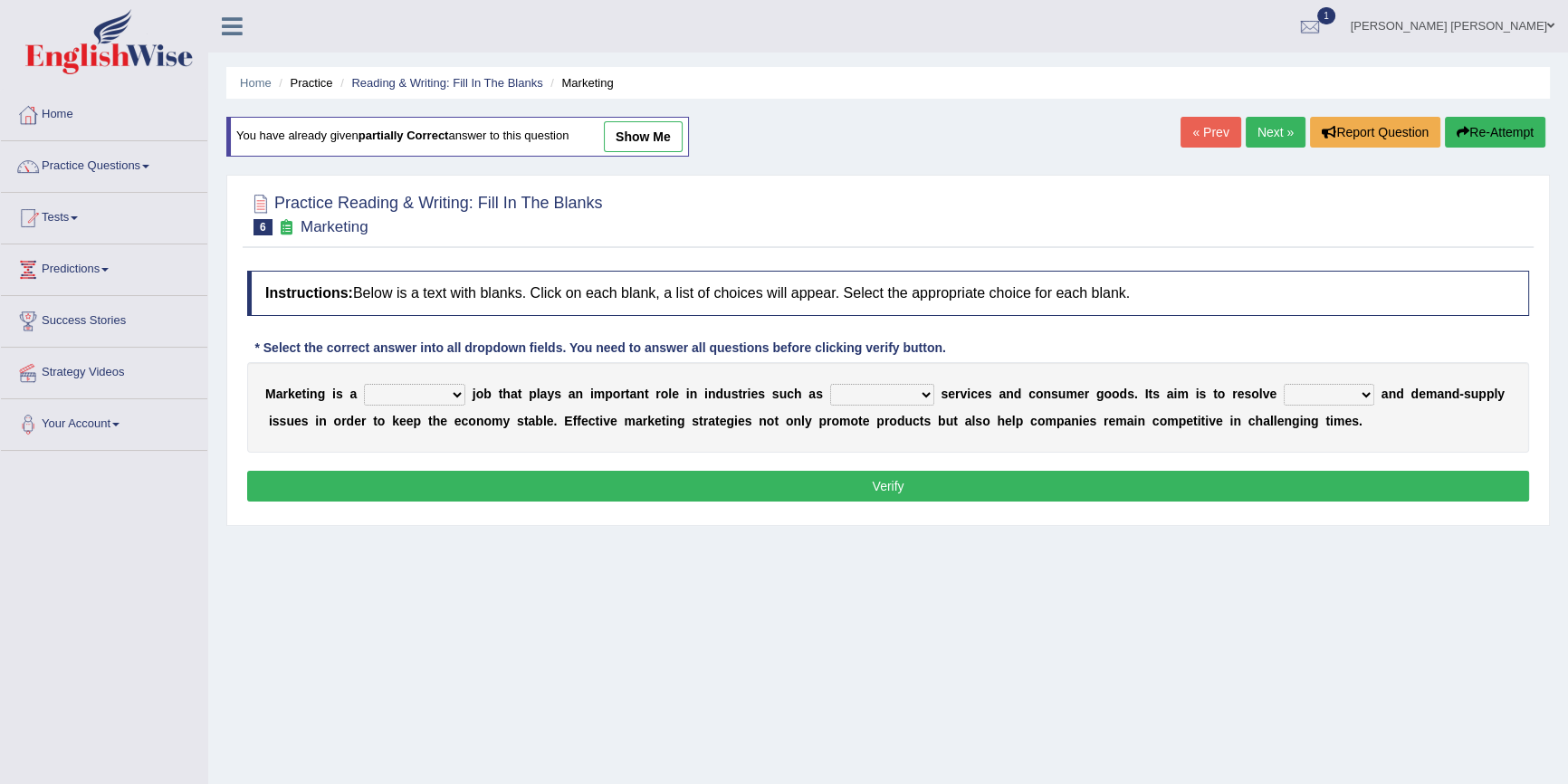
click at [450, 392] on select "professional flexible parochial descriptive" at bounding box center [414, 394] width 102 height 21
select select "professional"
click at [364, 384] on select "professional flexible parochial descriptive" at bounding box center [414, 394] width 102 height 21
click at [919, 397] on select "civil financial conventional foremost" at bounding box center [882, 394] width 104 height 21
select select "financial"
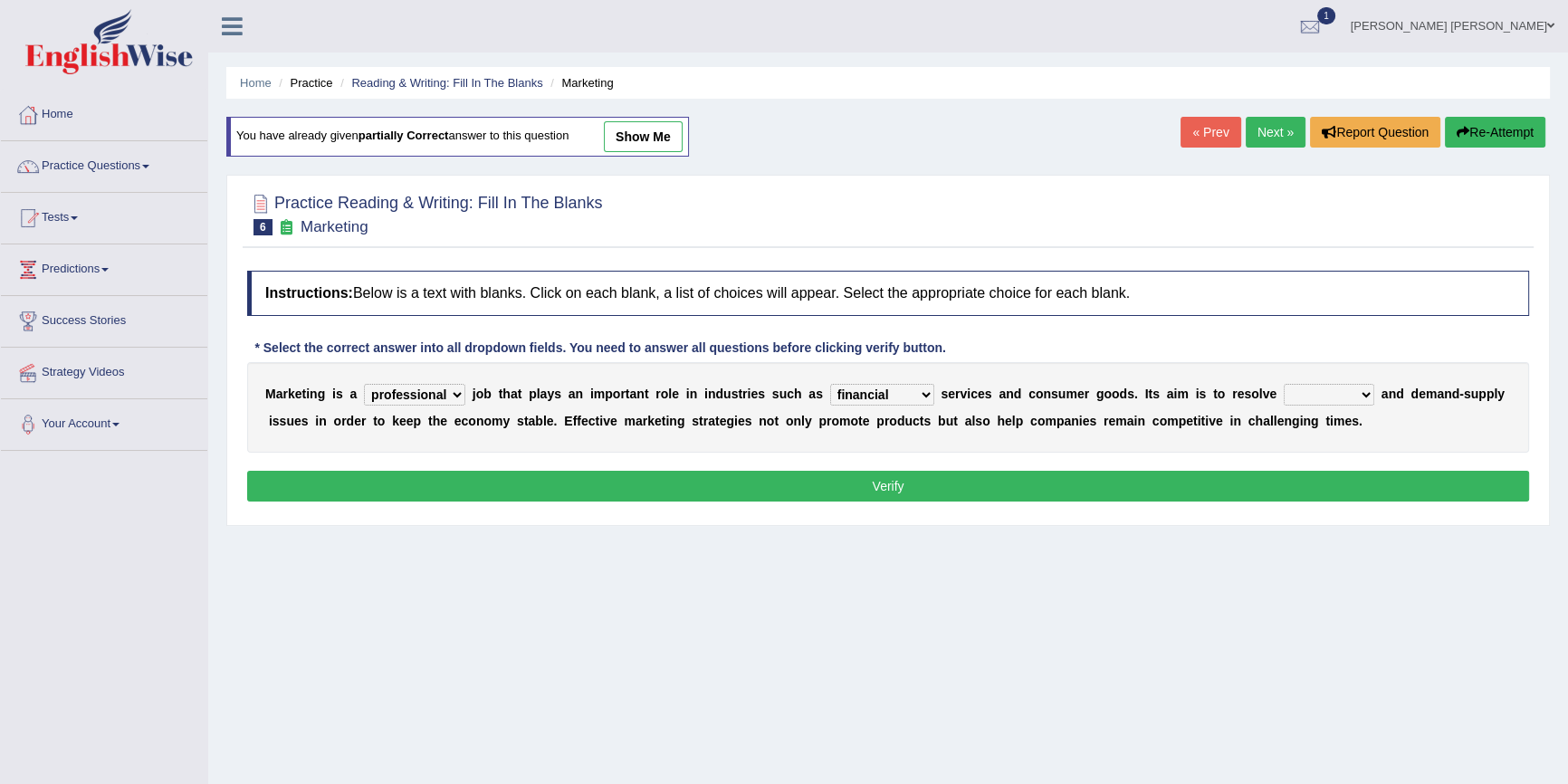
click at [830, 384] on select "civil financial conventional foremost" at bounding box center [882, 394] width 104 height 21
click at [1362, 396] on select "imbalance excess symmetry budget" at bounding box center [1328, 394] width 90 height 21
select select "imbalance"
click at [1284, 384] on select "imbalance excess symmetry budget" at bounding box center [1328, 394] width 90 height 21
click at [621, 491] on button "Verify" at bounding box center [888, 486] width 1282 height 31
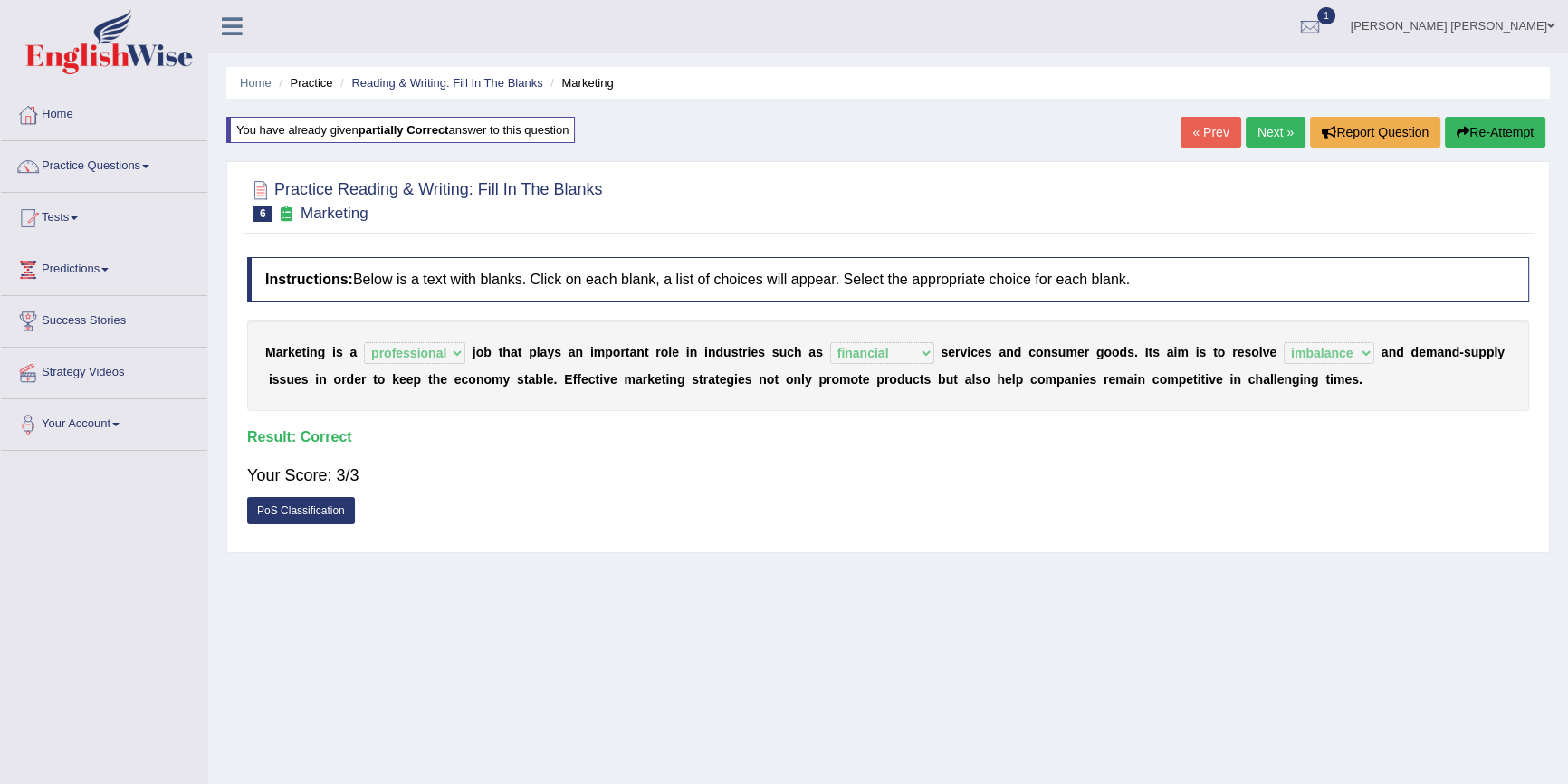
click at [1274, 131] on link "Next »" at bounding box center [1276, 131] width 60 height 31
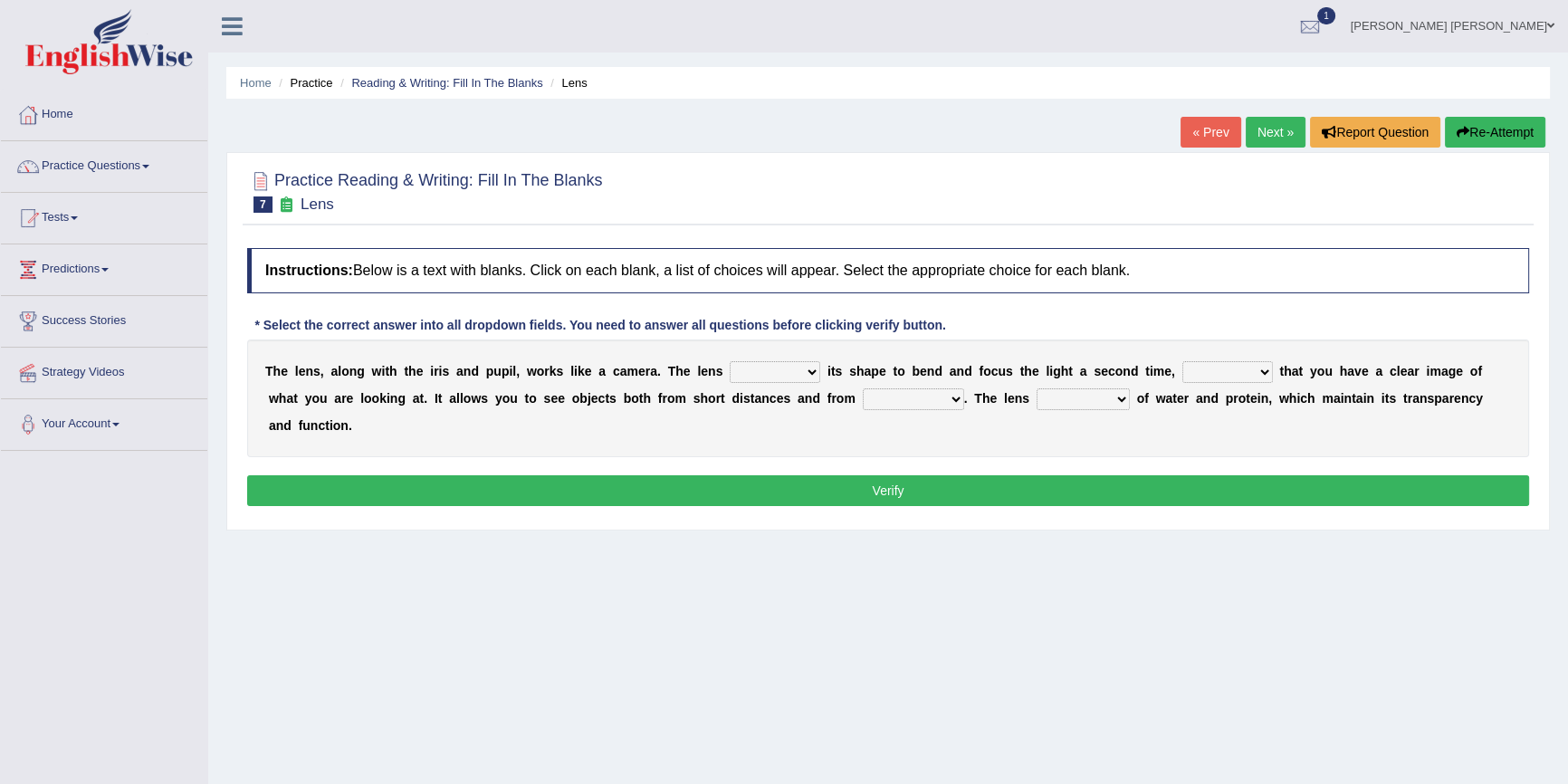
click at [805, 370] on select "adjusts shows selects presents" at bounding box center [774, 371] width 90 height 21
select select "adjusts"
click at [729, 361] on select "adjusts shows selects presents" at bounding box center [774, 371] width 90 height 21
click at [1264, 372] on select "ensures to ensure ensure ensured" at bounding box center [1228, 371] width 90 height 21
select select "to ensure"
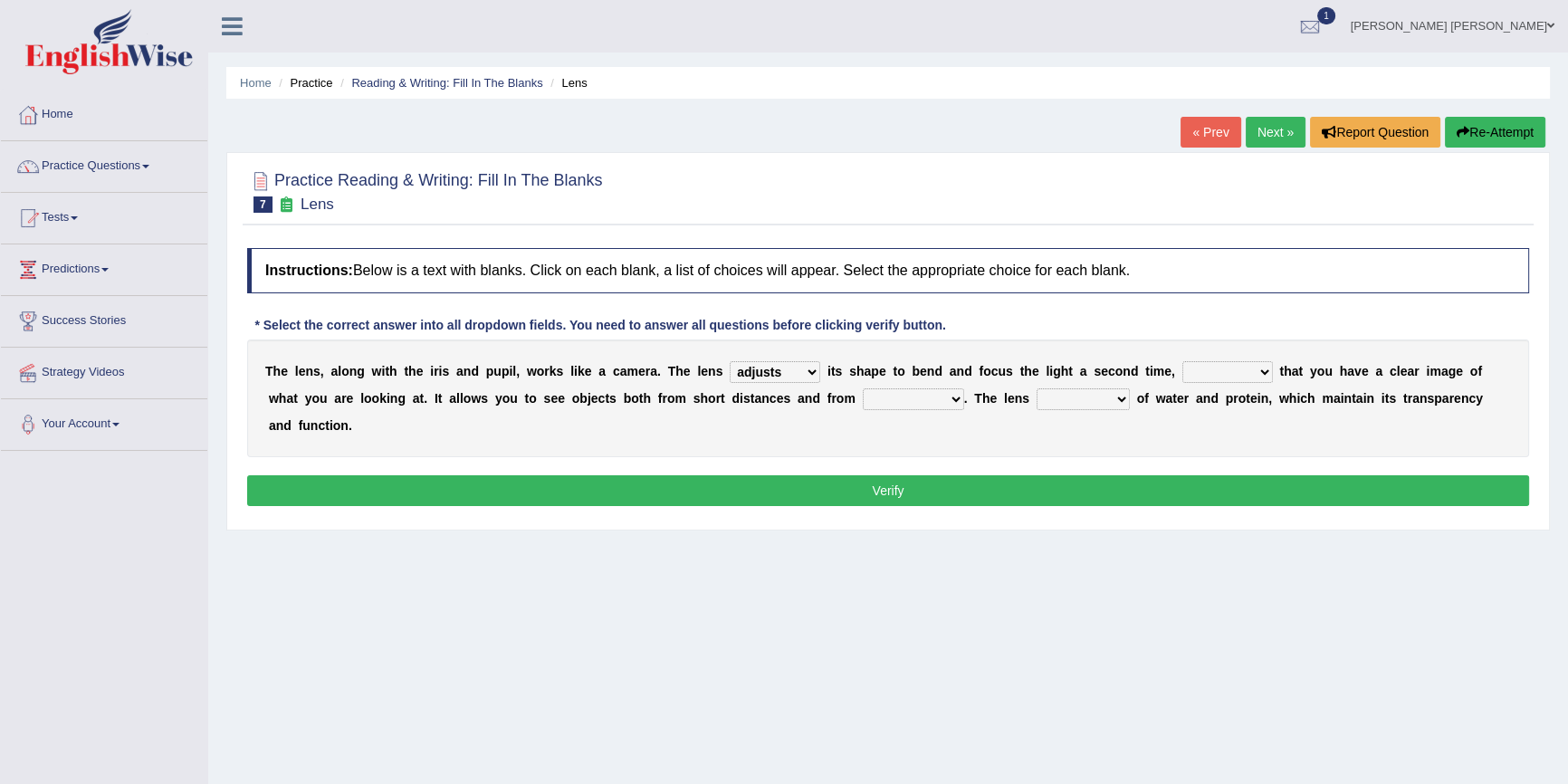
click at [1183, 361] on select "ensures to ensure ensure ensured" at bounding box center [1228, 371] width 90 height 21
click at [954, 398] on select "far away in between further apart all along" at bounding box center [913, 398] width 102 height 21
select select "far away"
click at [863, 388] on select "far away in between further apart all along" at bounding box center [913, 398] width 102 height 21
click at [1114, 401] on select "constitutes comprises composes consists" at bounding box center [1083, 398] width 93 height 21
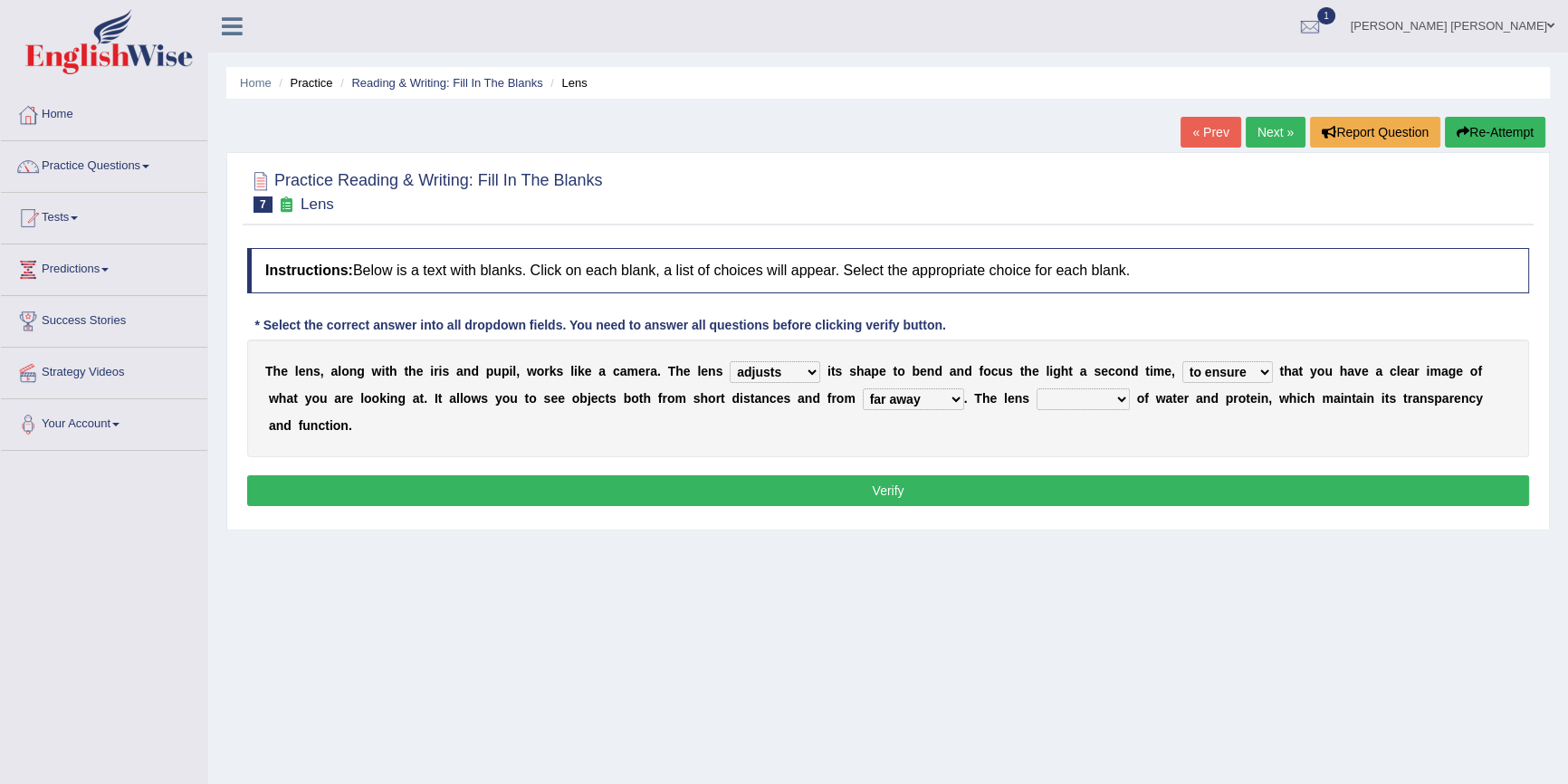
select select "composes"
click at [1036, 388] on select "constitutes comprises composes consists" at bounding box center [1083, 398] width 93 height 21
click at [951, 497] on button "Verify" at bounding box center [888, 490] width 1282 height 31
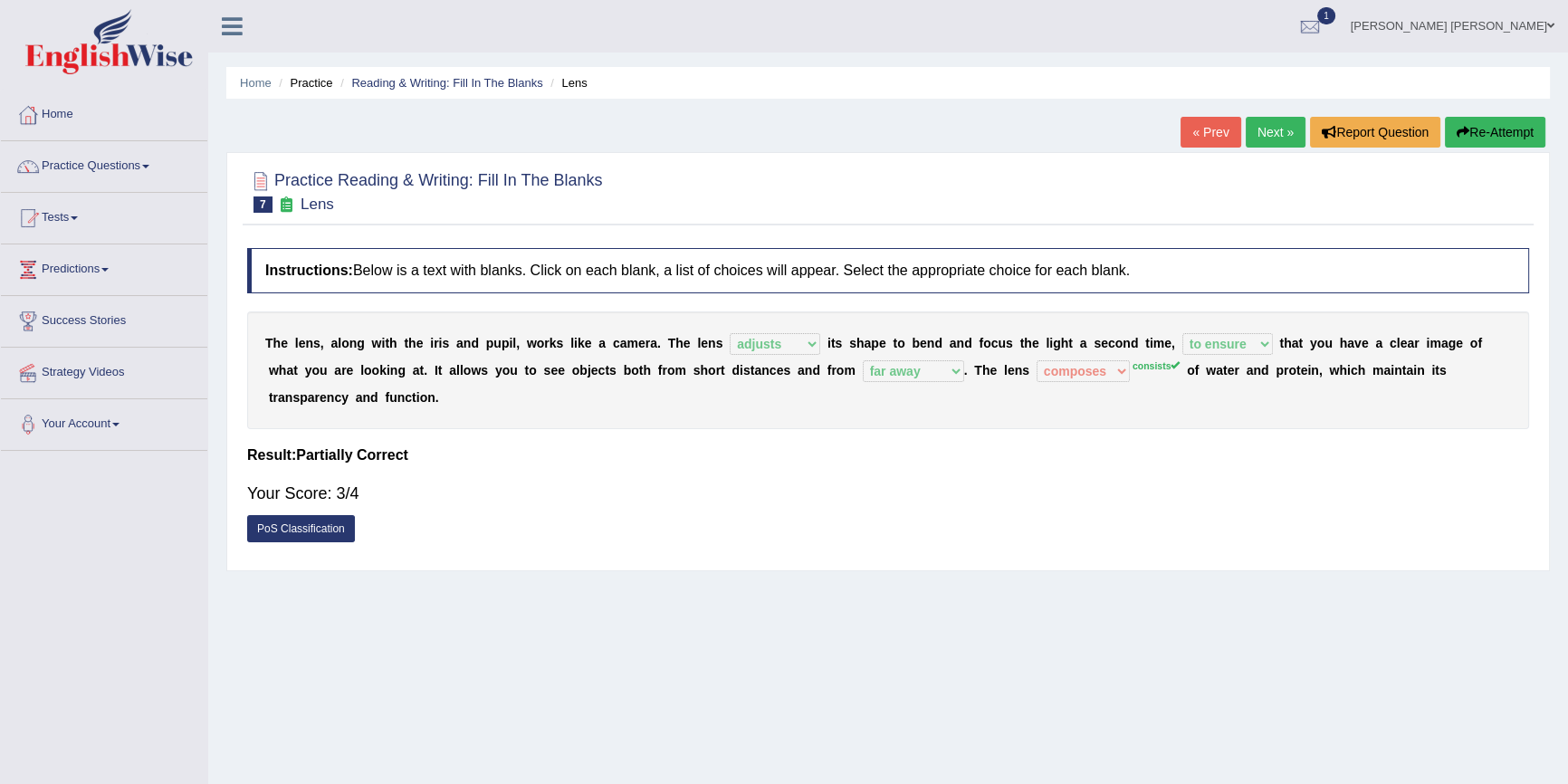
click at [1259, 132] on link "Next »" at bounding box center [1276, 131] width 60 height 31
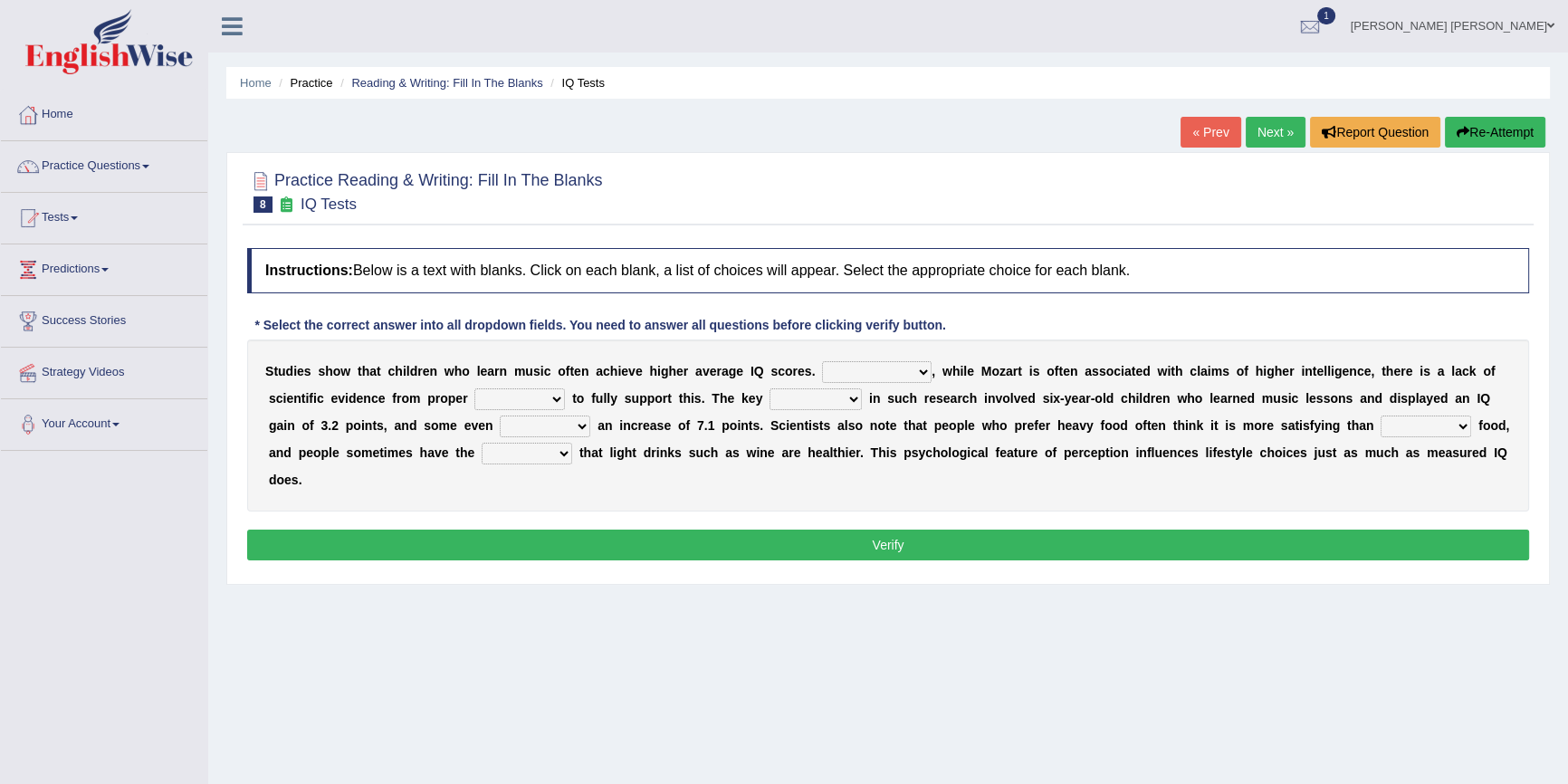
click at [923, 372] on select "However Therefore Consequently While" at bounding box center [876, 371] width 109 height 21
select select "However"
click at [822, 361] on select "However Therefore Consequently While" at bounding box center [876, 371] width 109 height 21
click at [559, 401] on select "test tests testing tested" at bounding box center [520, 398] width 90 height 21
select select "testing"
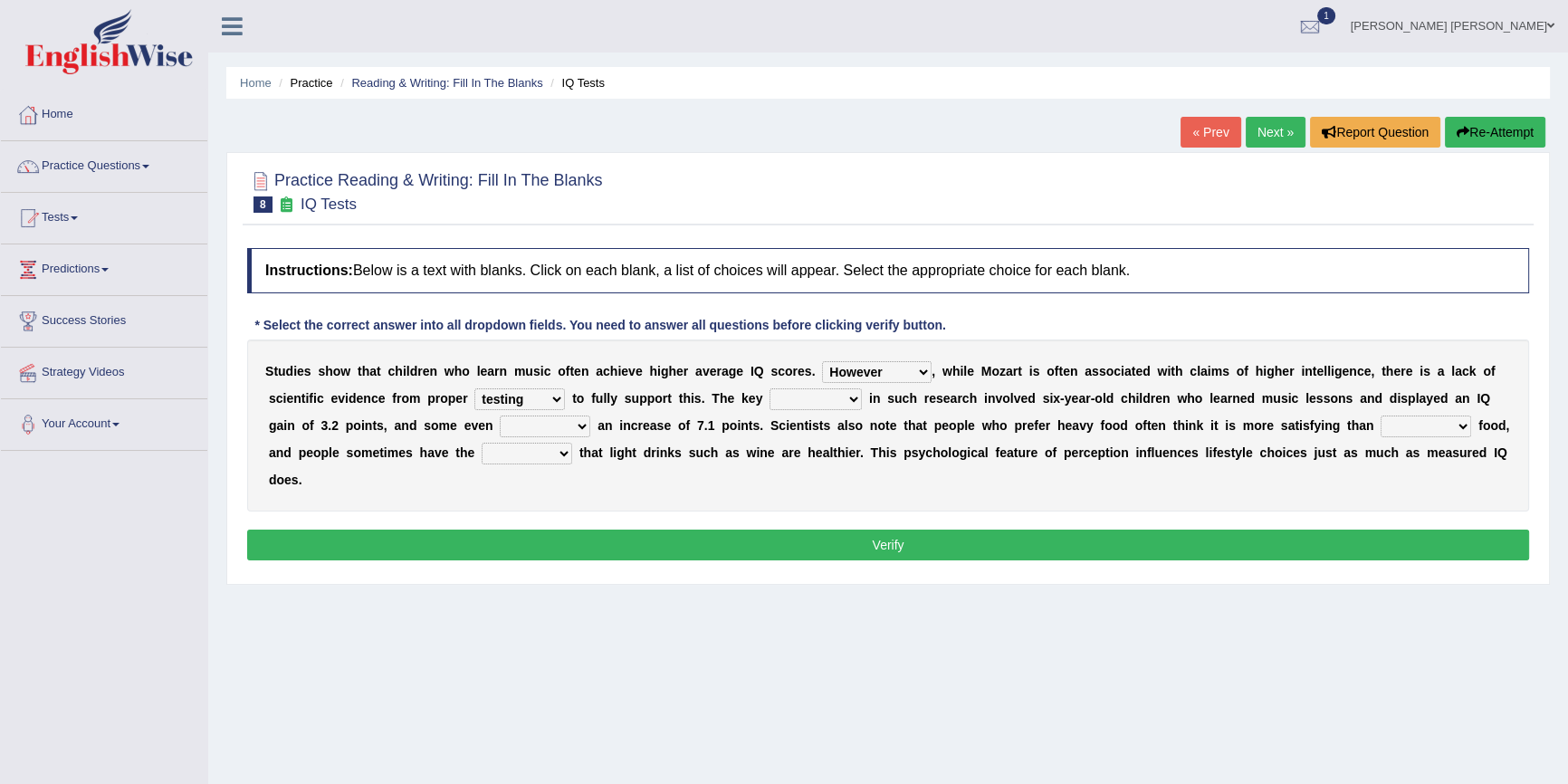
click at [475, 388] on select "test tests testing tested" at bounding box center [520, 398] width 90 height 21
click at [842, 403] on select "process goal implication odd" at bounding box center [815, 398] width 92 height 21
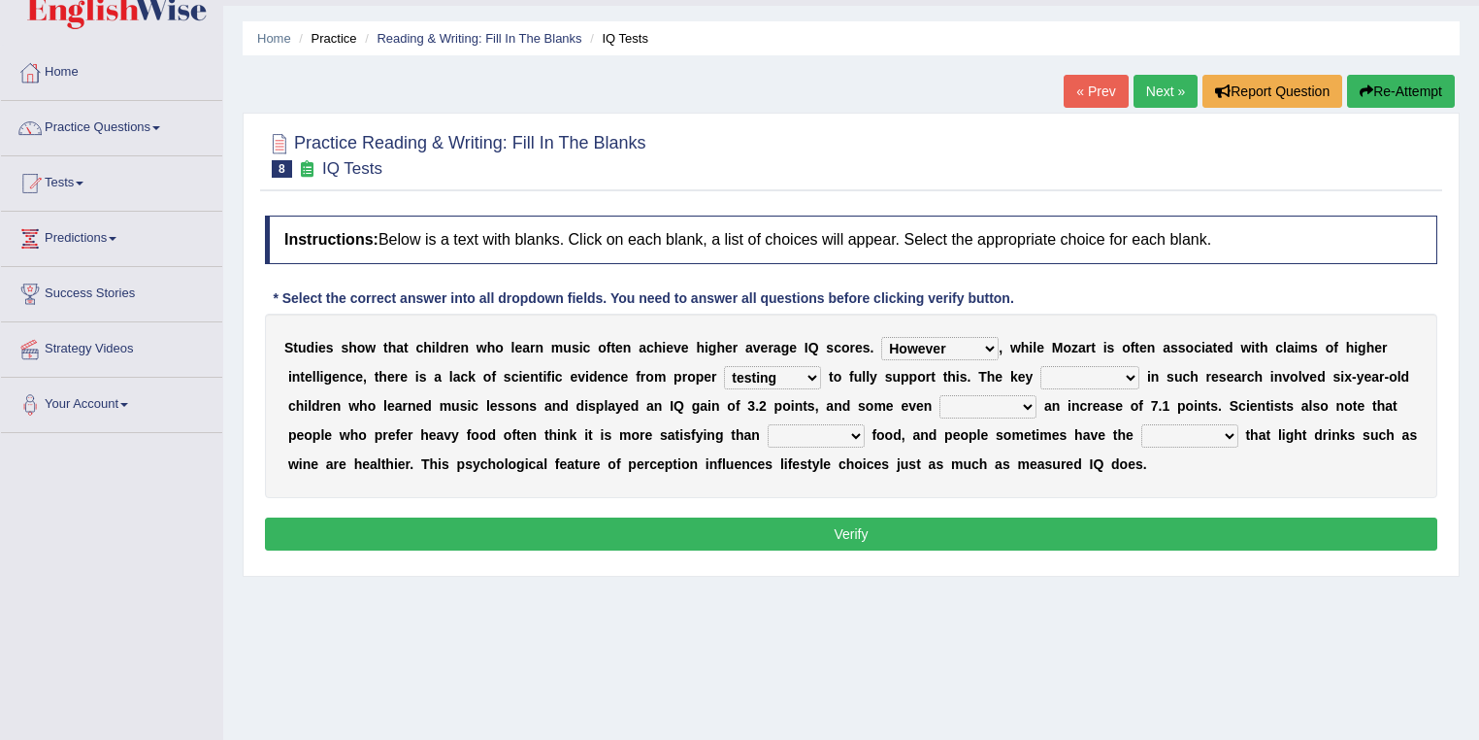
scroll to position [78, 0]
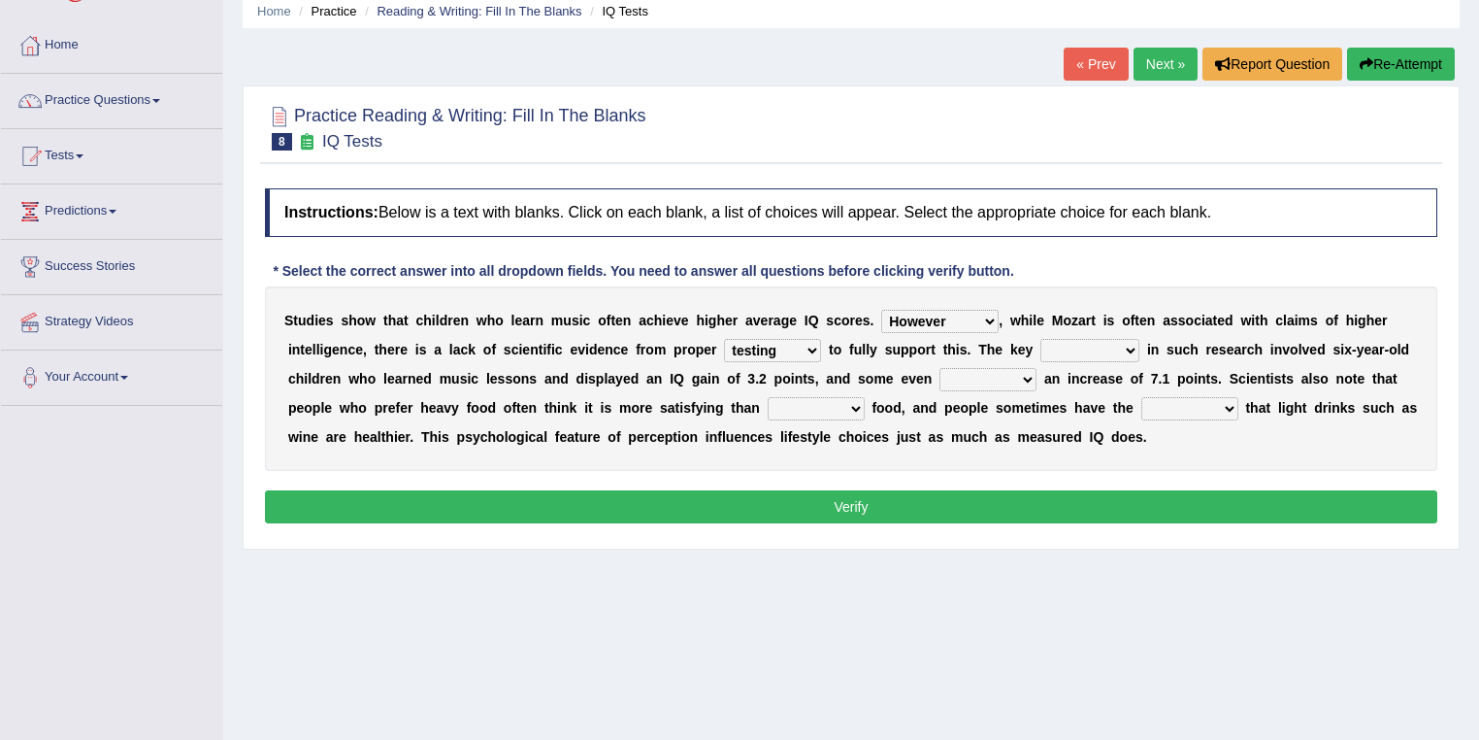
click at [1132, 345] on select "process goal implication odd" at bounding box center [1090, 350] width 99 height 23
select select "process"
click at [1041, 339] on select "process goal implication odd" at bounding box center [1090, 350] width 99 height 23
click at [1025, 379] on select "exhibited taught learned threatened" at bounding box center [988, 379] width 97 height 23
select select "exhibited"
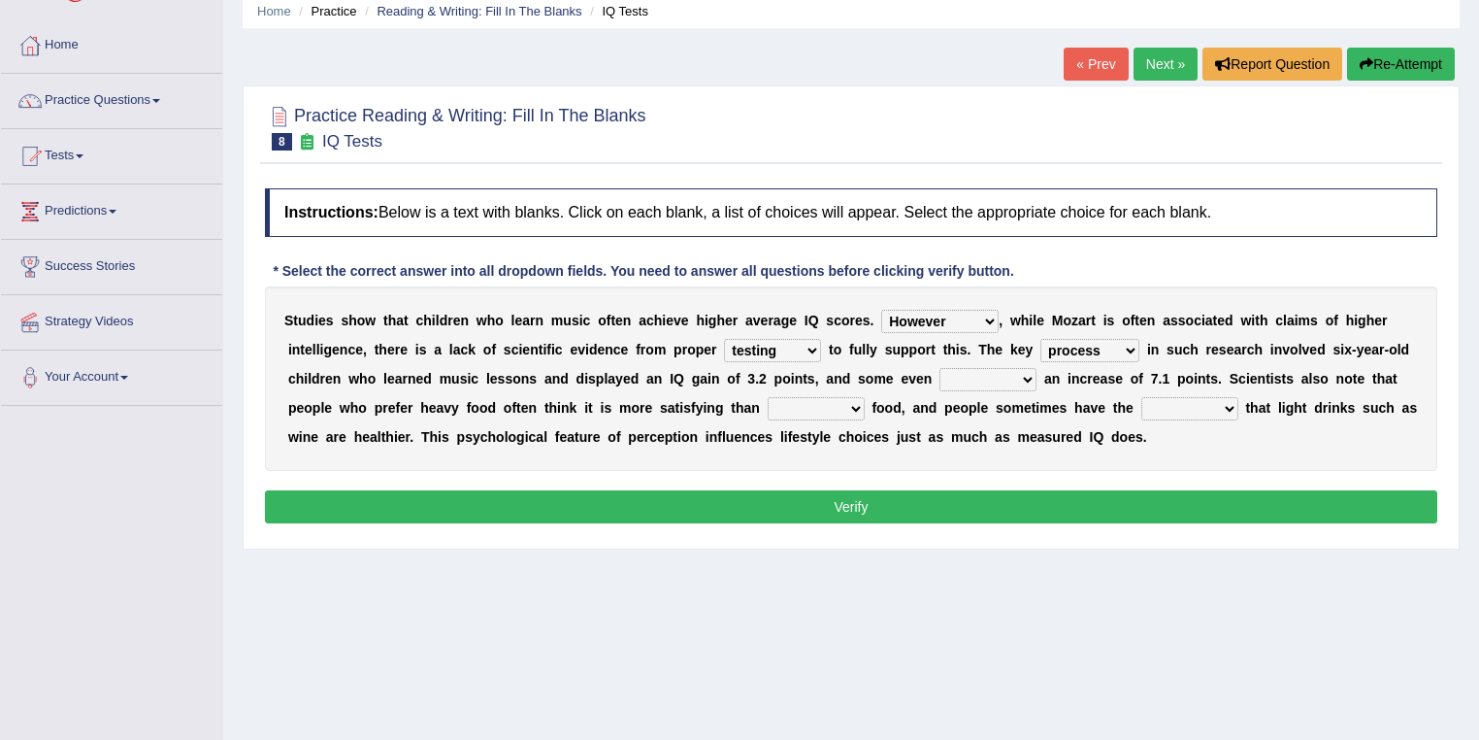
click at [940, 368] on select "exhibited taught learned threatened" at bounding box center [988, 379] width 97 height 23
click at [854, 406] on select "choosy lighter cushiony spooky" at bounding box center [816, 408] width 97 height 23
select select "lighter"
click at [768, 397] on select "choosy lighter cushiony spooky" at bounding box center [816, 408] width 97 height 23
click at [1229, 408] on select "illusion sight anecdote intention" at bounding box center [1189, 408] width 97 height 23
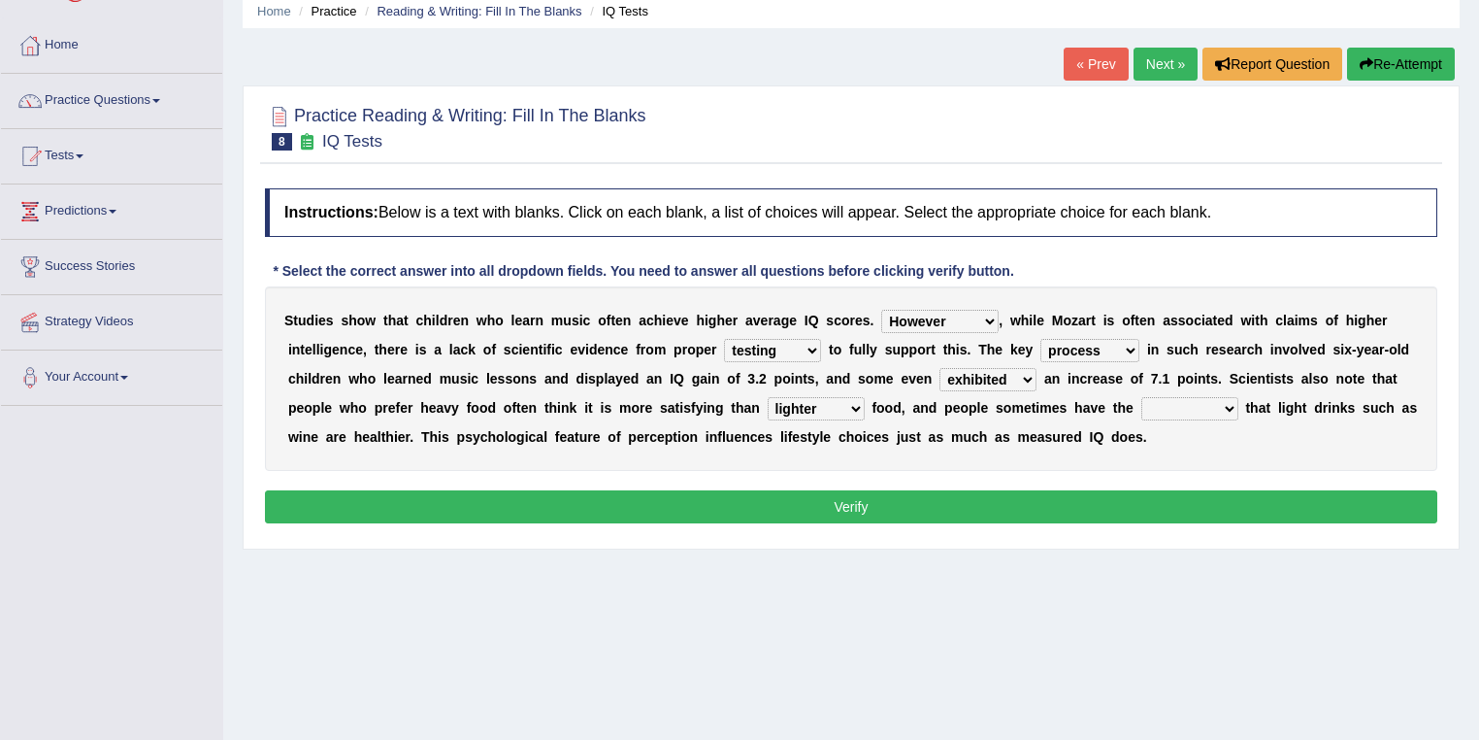
select select "illusion"
click at [1141, 397] on select "illusion sight anecdote intention" at bounding box center [1189, 408] width 97 height 23
click at [1199, 503] on button "Verify" at bounding box center [851, 506] width 1173 height 33
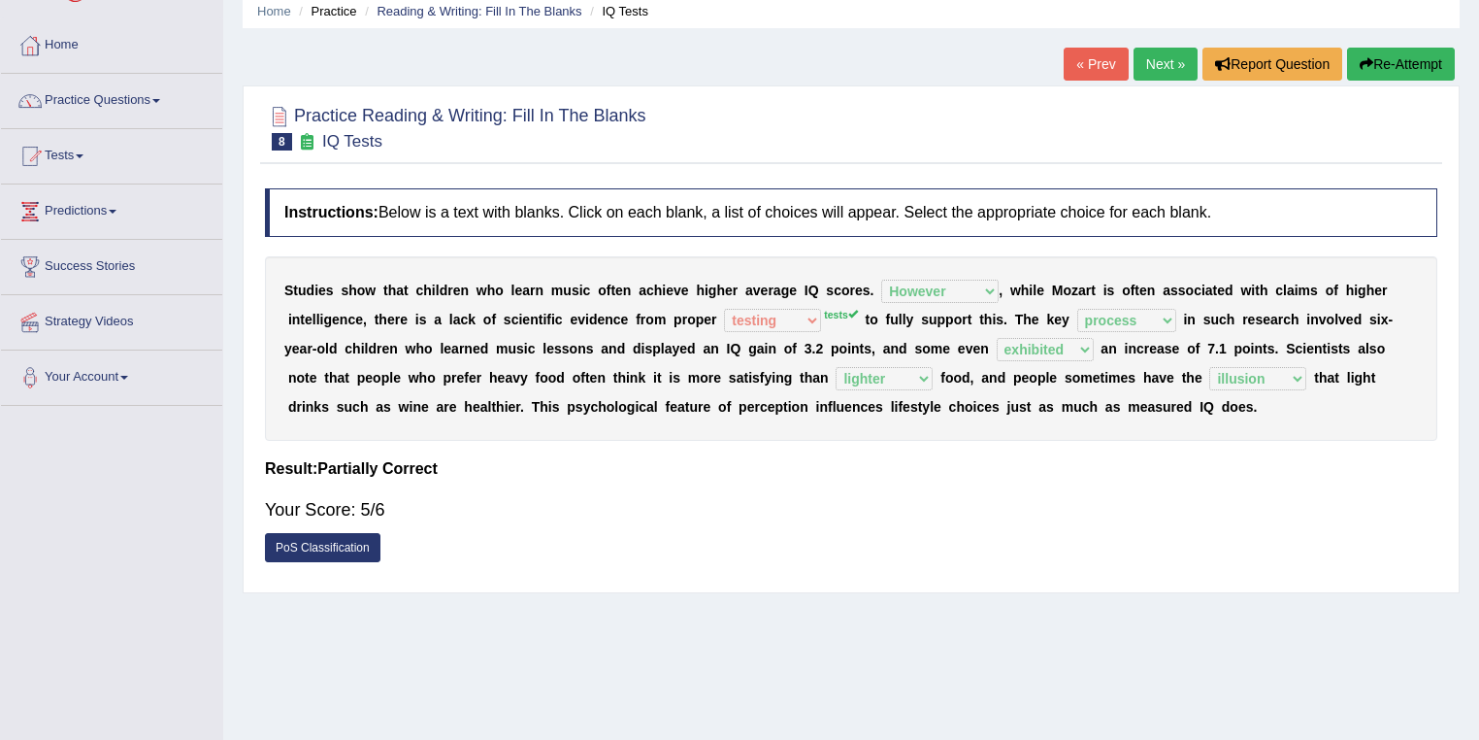
click at [1165, 70] on link "Next »" at bounding box center [1166, 64] width 64 height 33
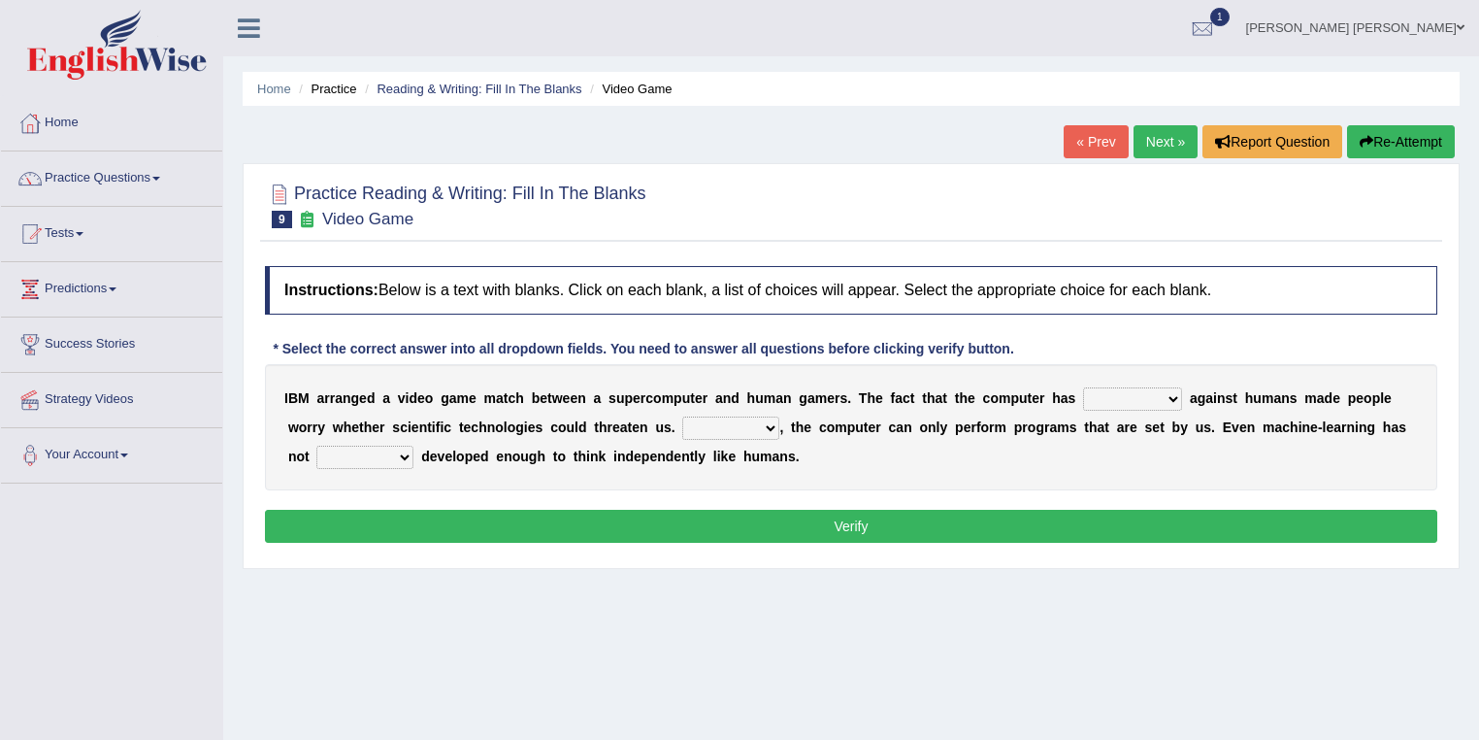
click at [1086, 400] on select "competed fought acted challenged" at bounding box center [1132, 398] width 99 height 23
select select "competed"
click at [1083, 387] on select "competed fought acted challenged" at bounding box center [1132, 398] width 99 height 23
click at [772, 423] on select "Moreover However Thus So" at bounding box center [730, 427] width 97 height 23
select select "However"
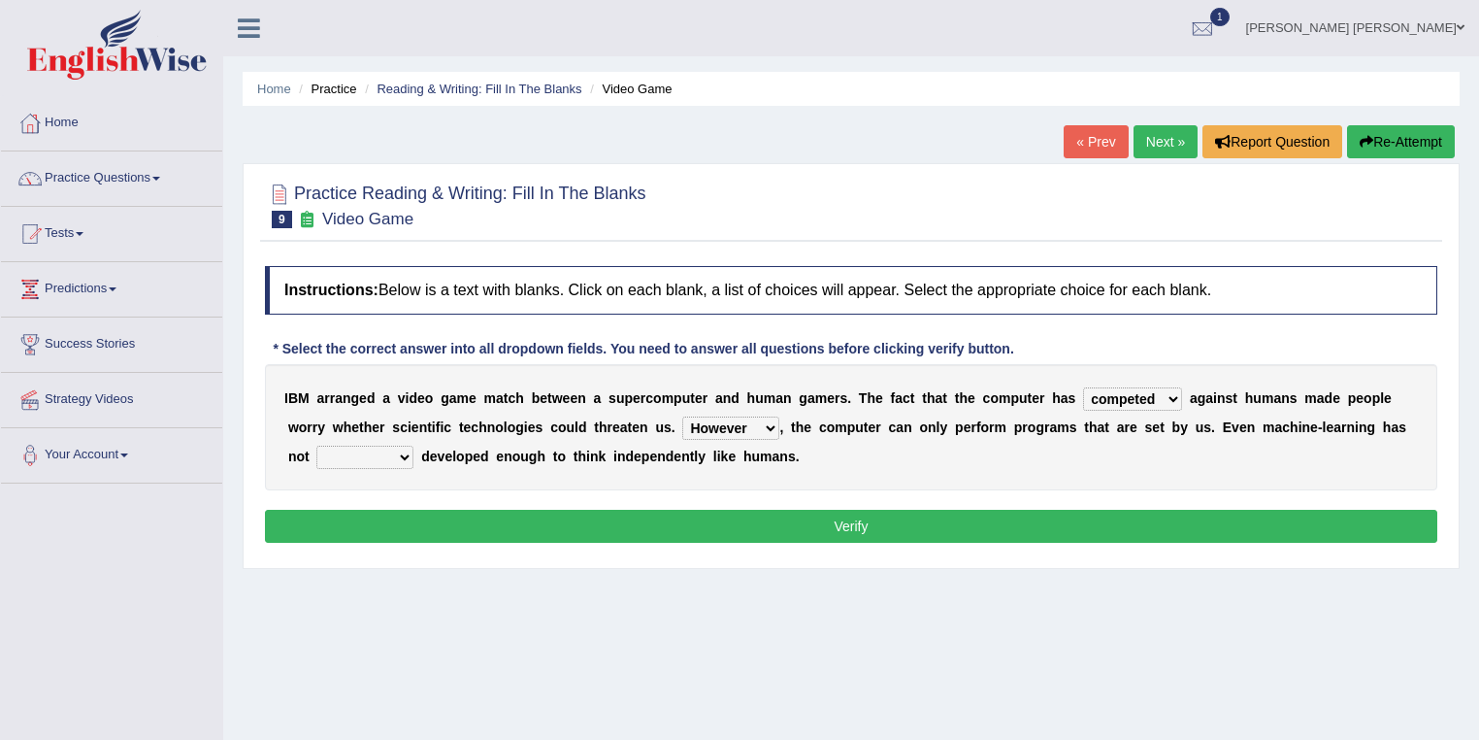
click at [682, 416] on select "Moreover However Thus So" at bounding box center [730, 427] width 97 height 23
click at [406, 454] on select "yet still only just" at bounding box center [364, 457] width 97 height 23
select select "yet"
click at [316, 446] on select "yet still only just" at bounding box center [364, 457] width 97 height 23
click at [336, 493] on div "Instructions: Below is a text with blanks. Click on each blank, a list of choic…" at bounding box center [851, 407] width 1182 height 302
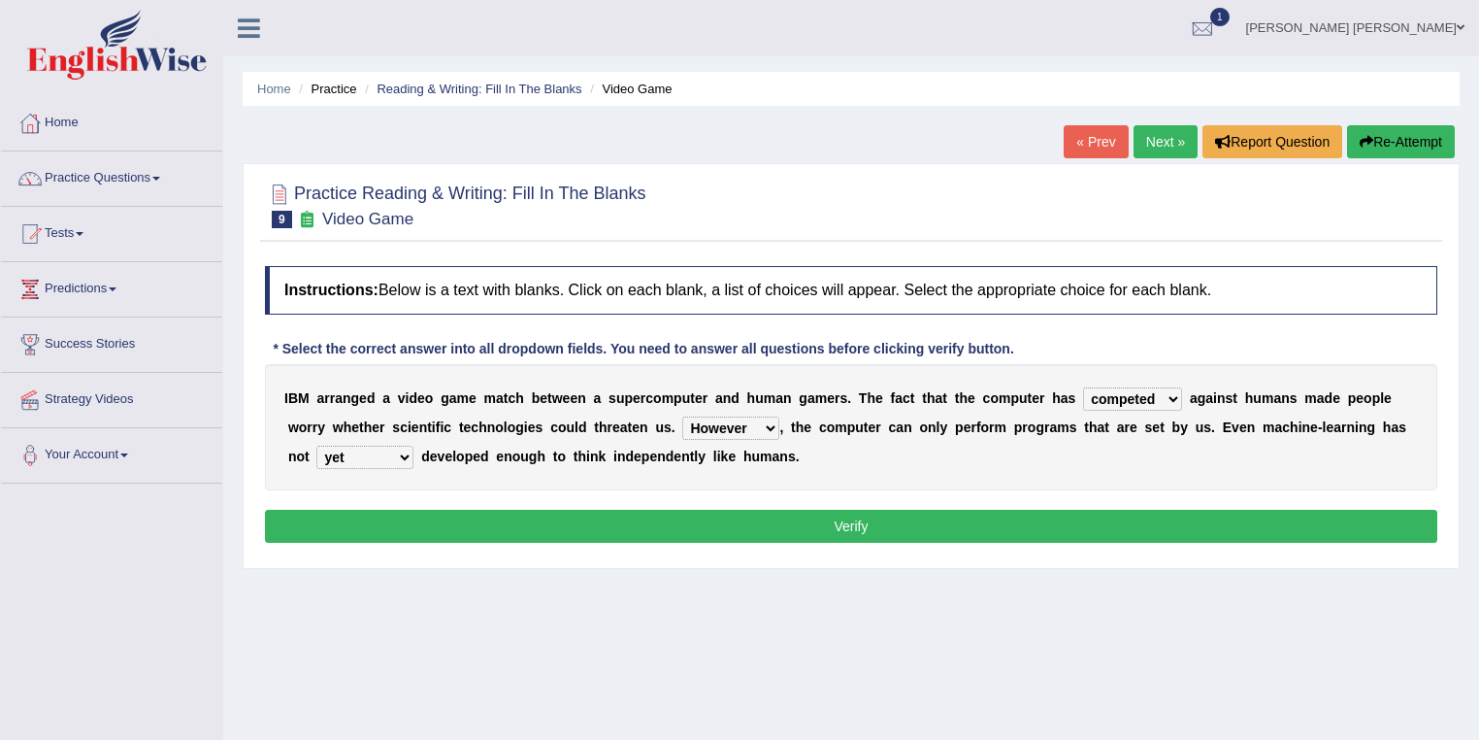
click at [396, 448] on select "yet still only just" at bounding box center [364, 457] width 97 height 23
click at [405, 453] on select "yet still only just" at bounding box center [364, 457] width 97 height 23
click at [1240, 526] on button "Verify" at bounding box center [851, 526] width 1173 height 33
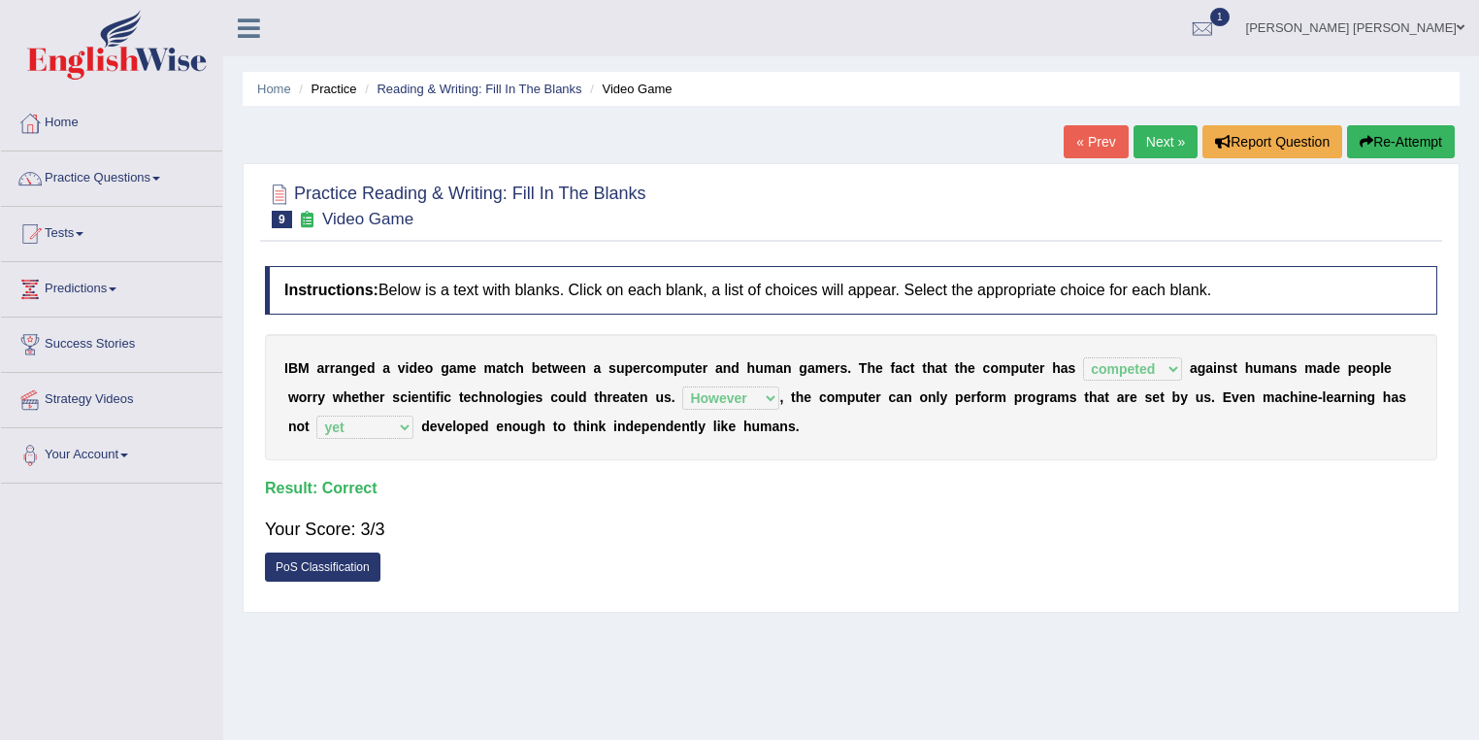
click at [1192, 148] on div "« Prev Next » Report Question Re-Attempt" at bounding box center [1262, 144] width 396 height 38
click at [1161, 144] on link "Next »" at bounding box center [1166, 141] width 64 height 33
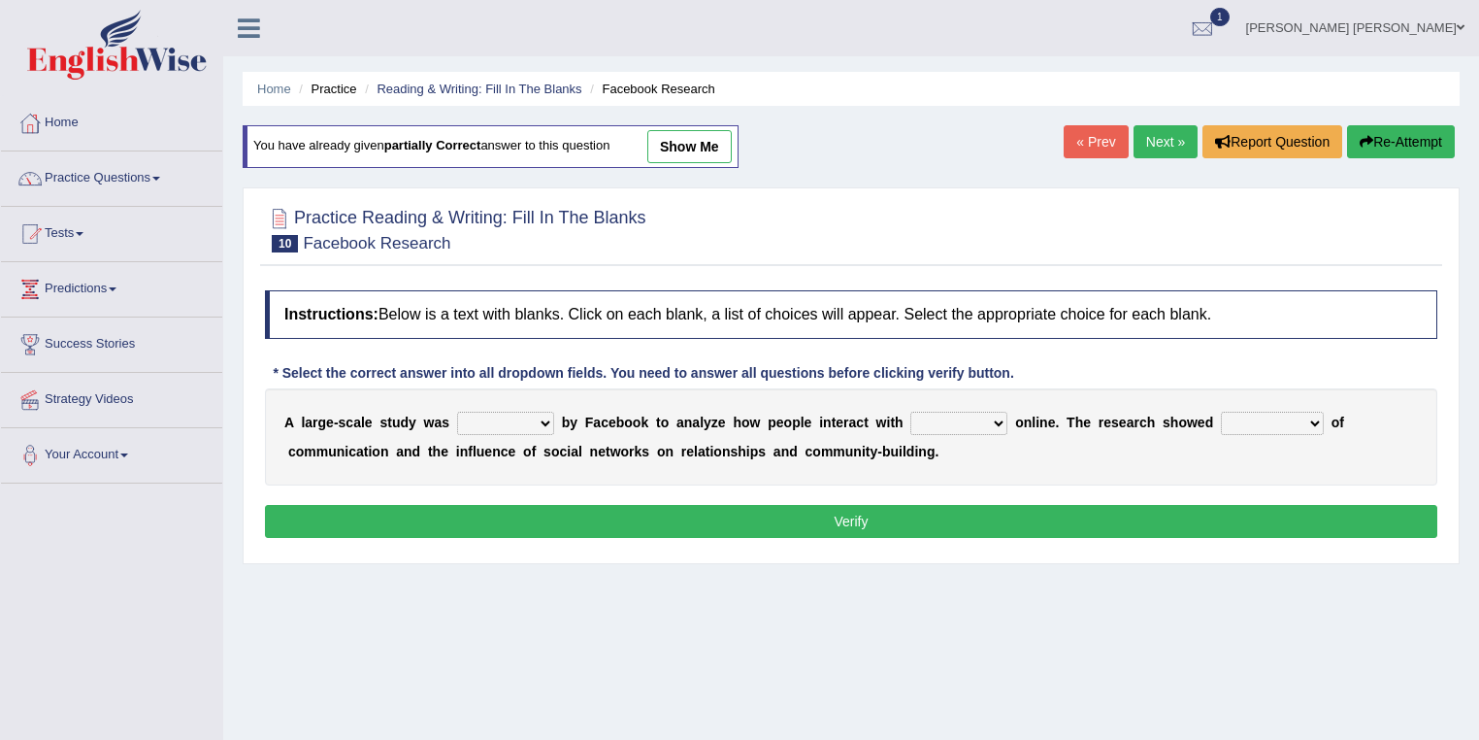
click at [531, 412] on select "surveyed had asked made" at bounding box center [505, 423] width 97 height 23
select select "made"
click at [457, 412] on select "surveyed had asked made" at bounding box center [505, 423] width 97 height 23
click at [998, 419] on select "together all each other another" at bounding box center [958, 423] width 97 height 23
select select "each other"
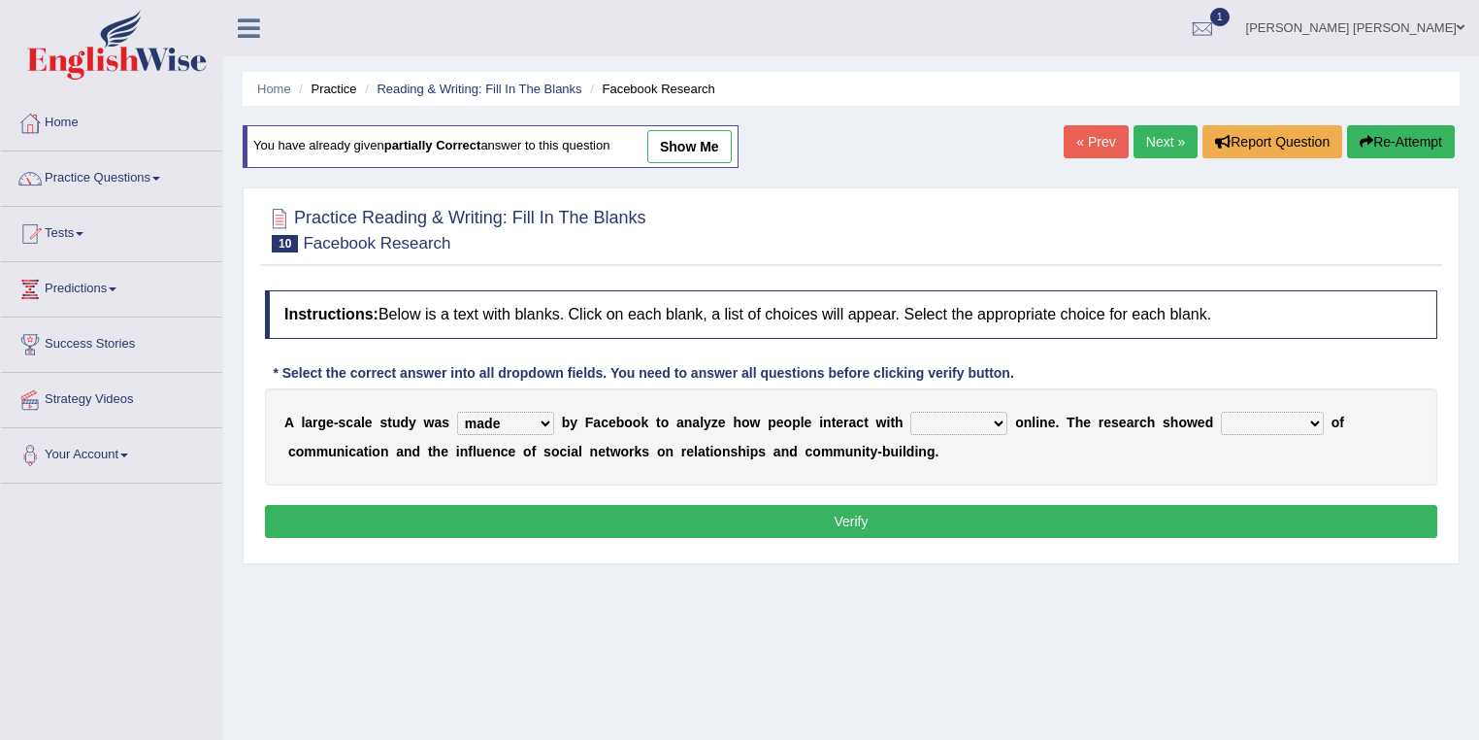
click at [910, 412] on select "together all each other another" at bounding box center [958, 423] width 97 height 23
click at [1310, 426] on select "advantages standards fellowships patterns" at bounding box center [1272, 423] width 103 height 23
select select "patterns"
click at [1221, 412] on select "advantages standards fellowships patterns" at bounding box center [1272, 423] width 103 height 23
click at [1269, 531] on button "Verify" at bounding box center [851, 521] width 1173 height 33
